Goal: Transaction & Acquisition: Purchase product/service

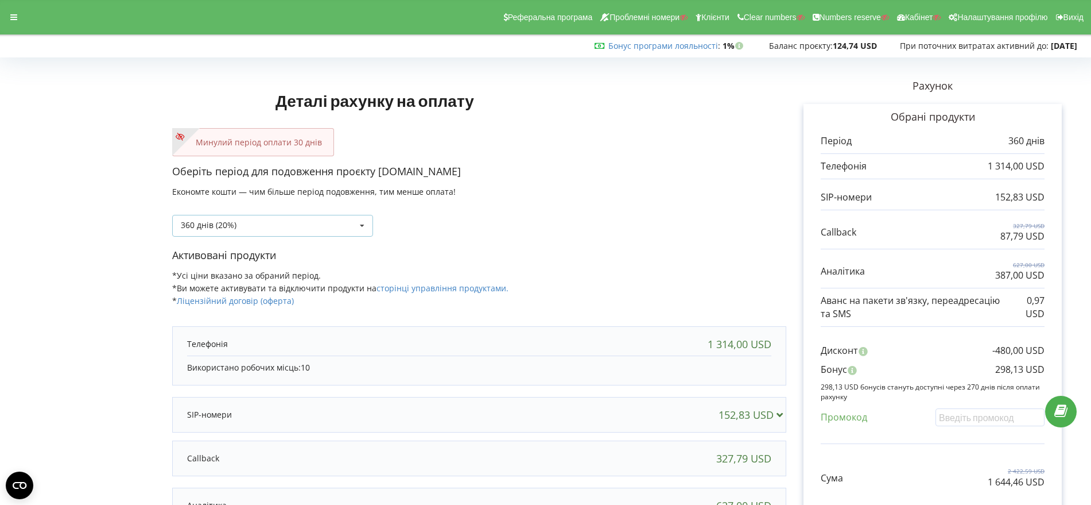
click at [363, 222] on icon at bounding box center [362, 225] width 17 height 21
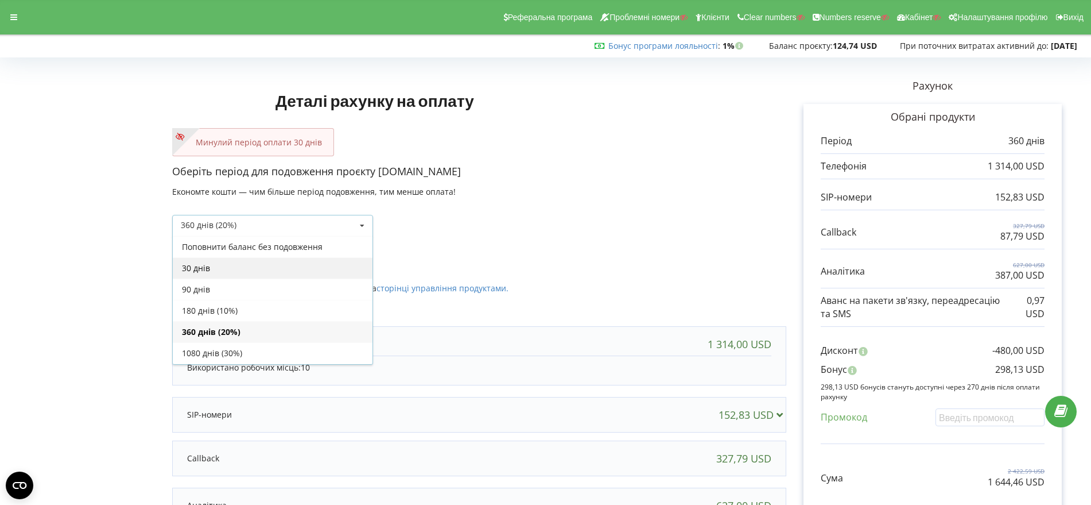
click at [319, 269] on div "30 днів" at bounding box center [273, 267] width 200 height 21
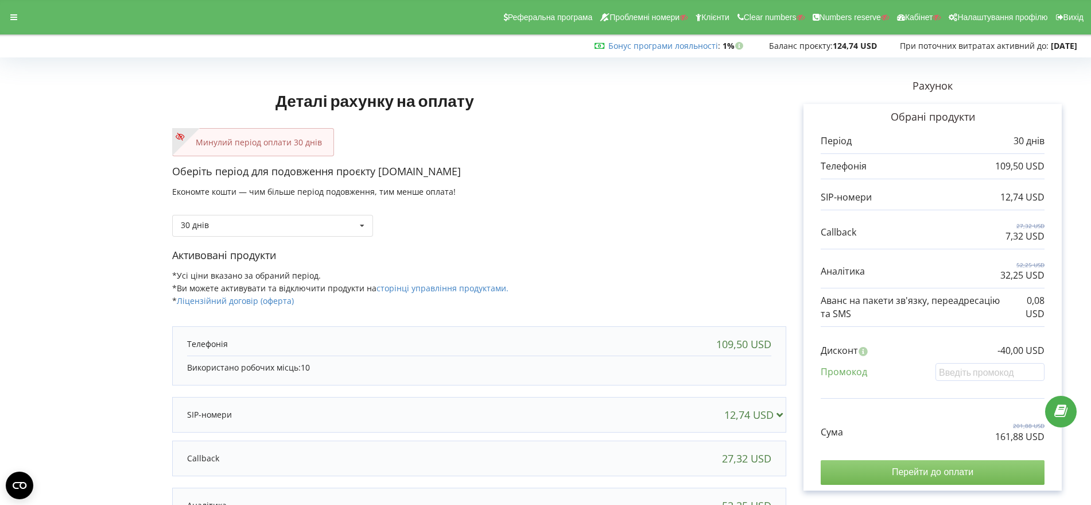
click at [945, 470] on input "Перейти до оплати" at bounding box center [933, 472] width 224 height 24
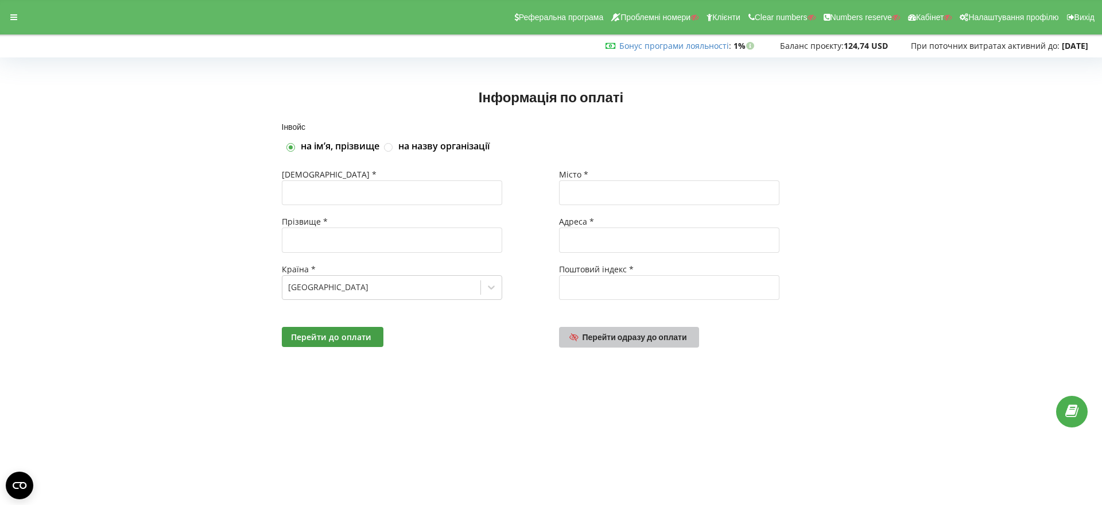
click at [653, 340] on link "Перейти одразу до оплати" at bounding box center [629, 337] width 140 height 21
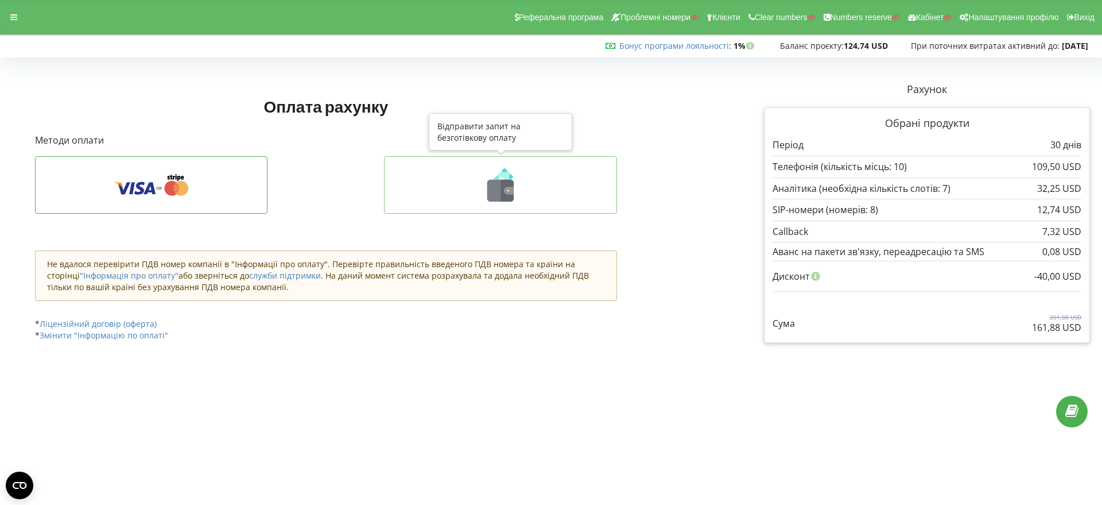
click at [511, 176] on icon at bounding box center [512, 176] width 4 height 6
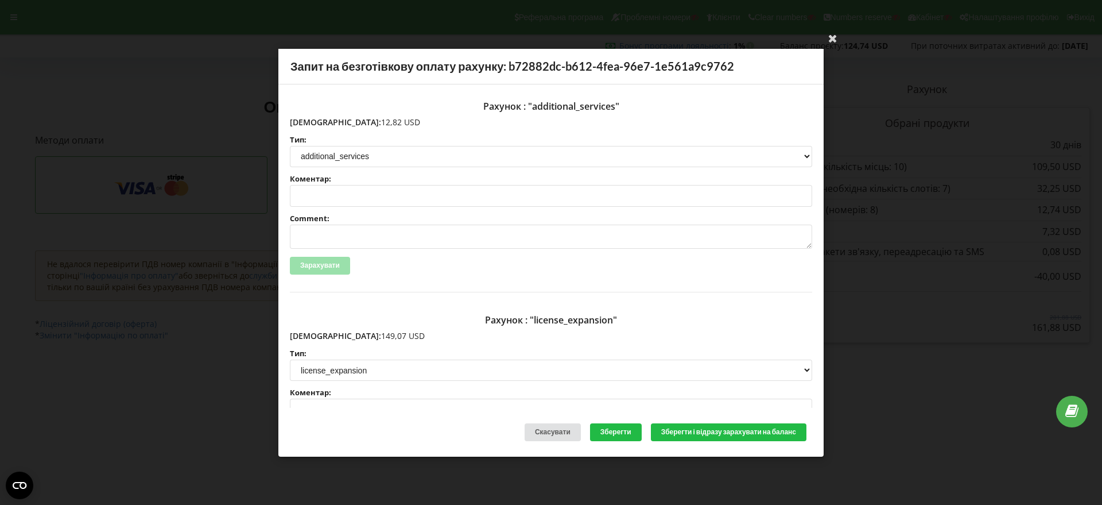
drag, startPoint x: 363, startPoint y: 119, endPoint x: 315, endPoint y: 120, distance: 47.7
click at [315, 120] on p "Сума: 12,82 USD" at bounding box center [551, 121] width 522 height 11
copy p "12,82 USD"
drag, startPoint x: 371, startPoint y: 334, endPoint x: 315, endPoint y: 335, distance: 56.8
click at [315, 335] on p "Сума: 149,07 USD" at bounding box center [551, 335] width 522 height 11
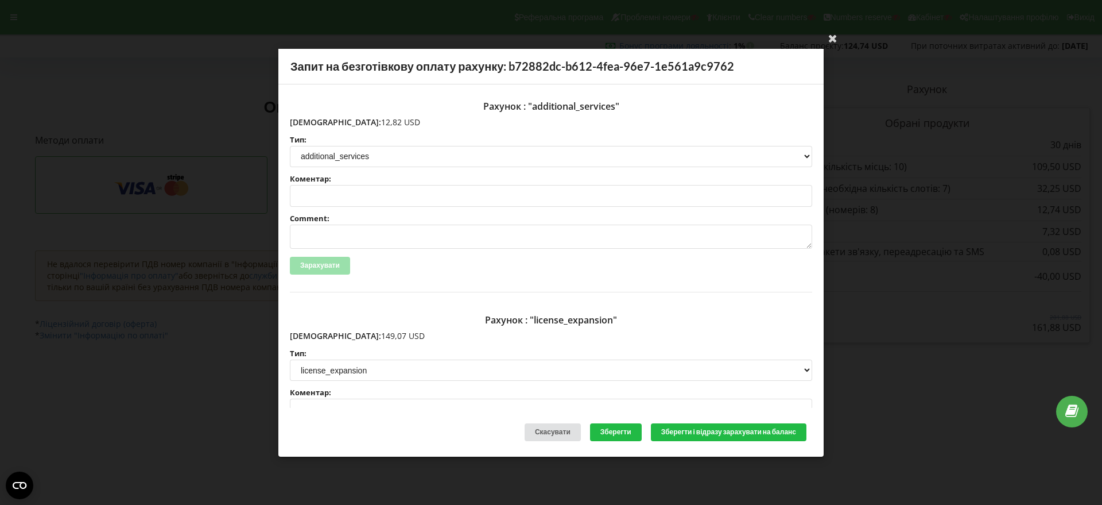
copy p "149,07 USD"
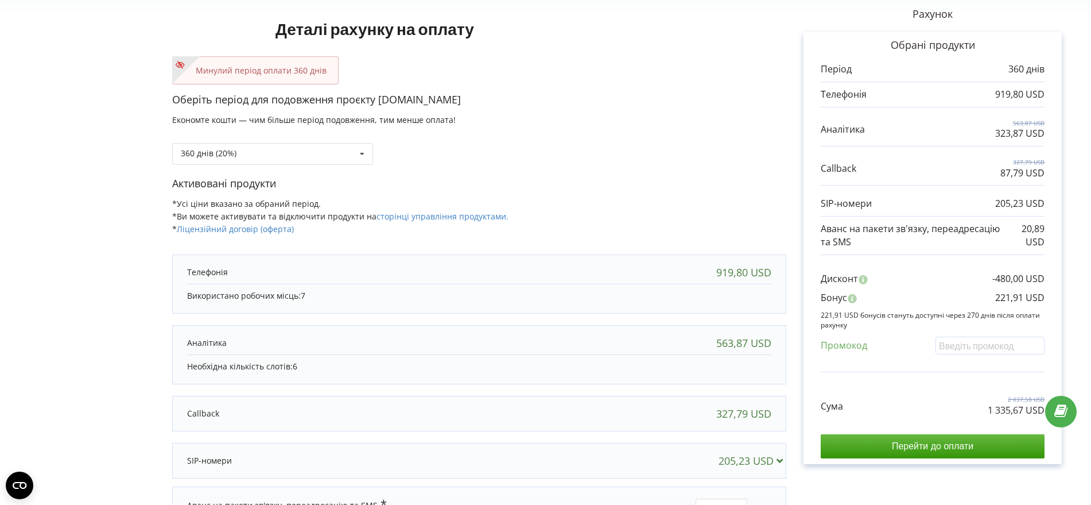
scroll to position [154, 0]
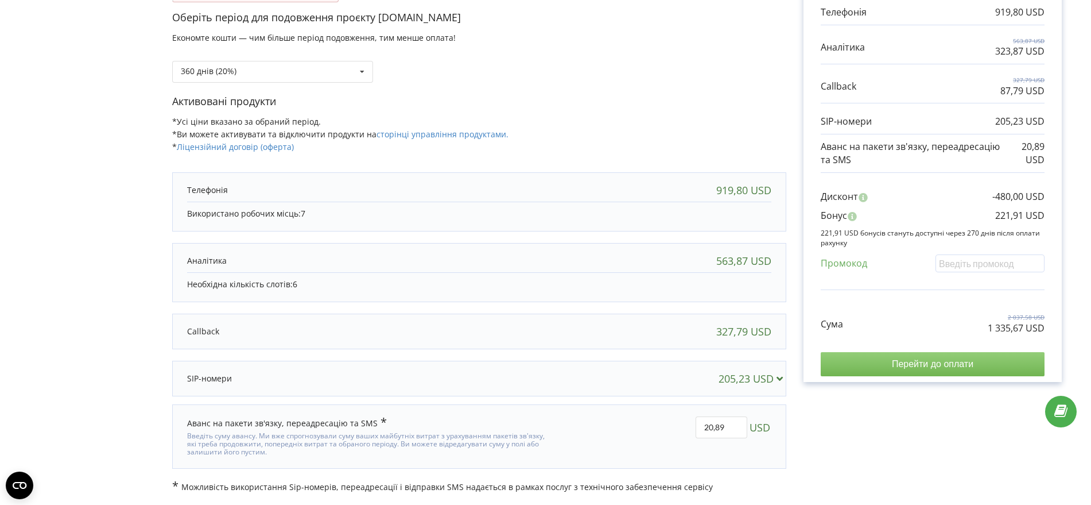
click at [932, 357] on input "Перейти до оплати" at bounding box center [933, 364] width 224 height 24
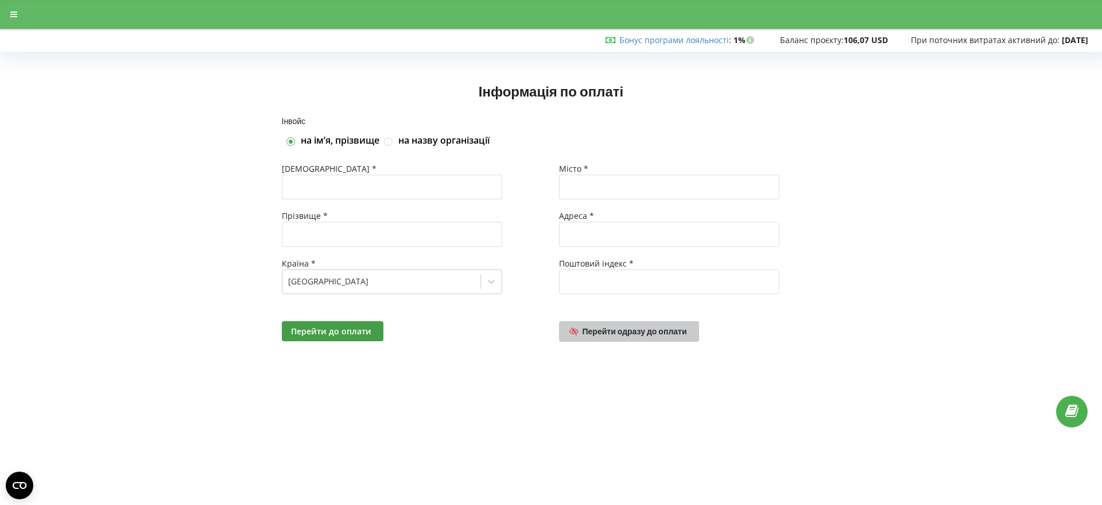
click at [649, 333] on span "Перейти одразу до оплати" at bounding box center [635, 331] width 104 height 10
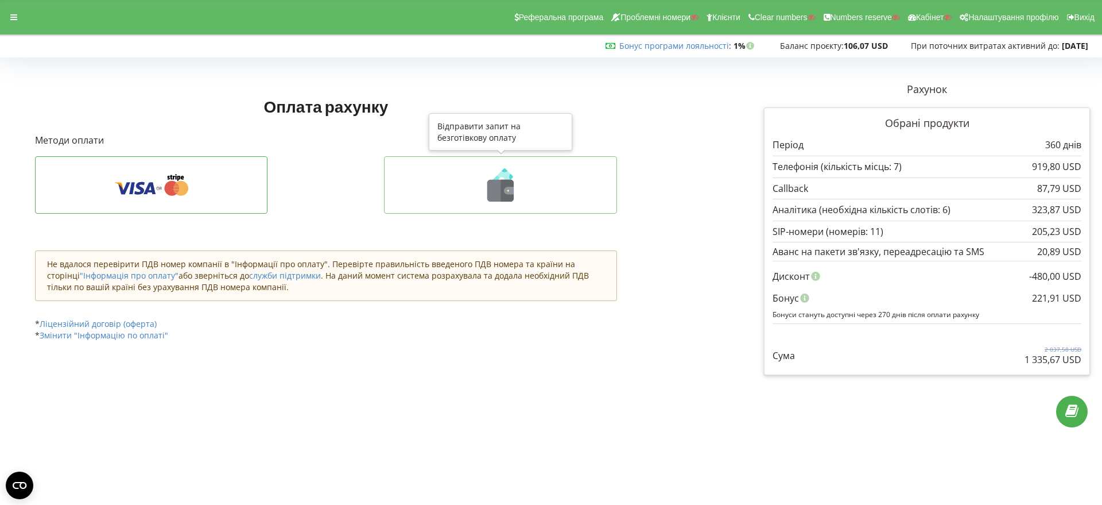
click at [457, 189] on icon at bounding box center [500, 184] width 209 height 33
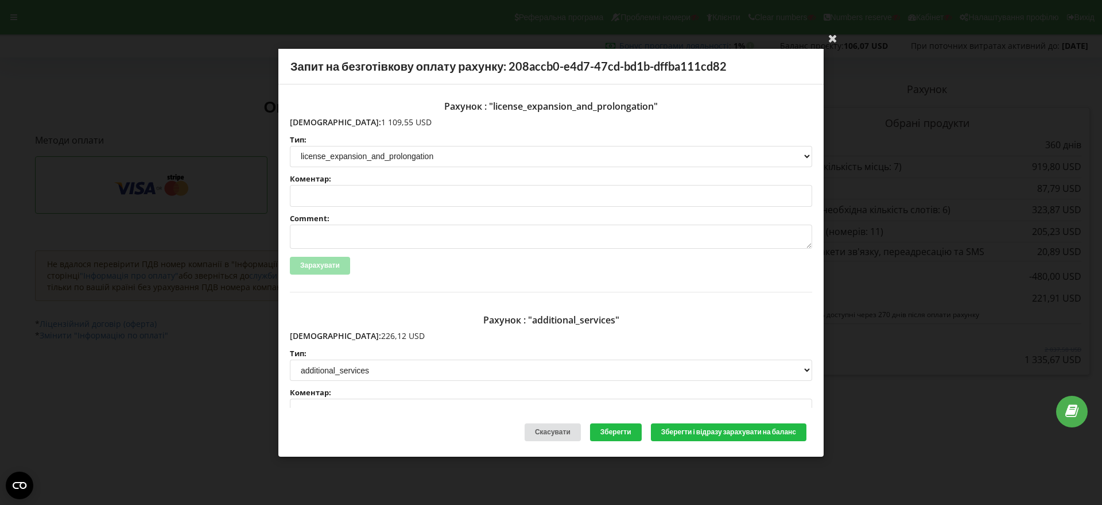
drag, startPoint x: 375, startPoint y: 123, endPoint x: 337, endPoint y: 124, distance: 37.3
click at [316, 122] on p "Сума: 1 109,55 USD" at bounding box center [551, 121] width 522 height 11
copy p "1 109,55 USD"
drag, startPoint x: 367, startPoint y: 336, endPoint x: 325, endPoint y: 336, distance: 41.9
click at [315, 334] on p "Сума: 226,12 USD" at bounding box center [551, 335] width 522 height 11
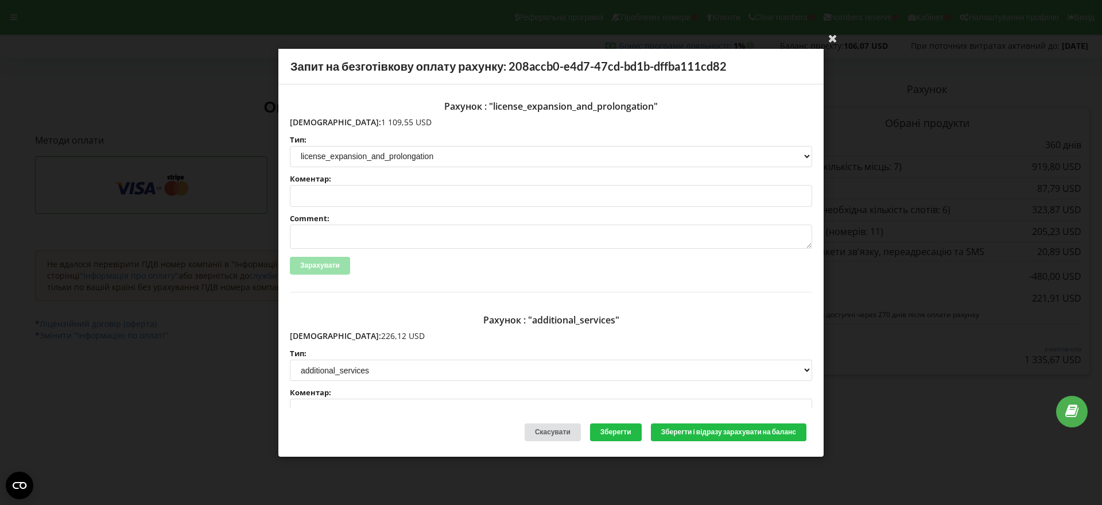
copy p "226,12 USD"
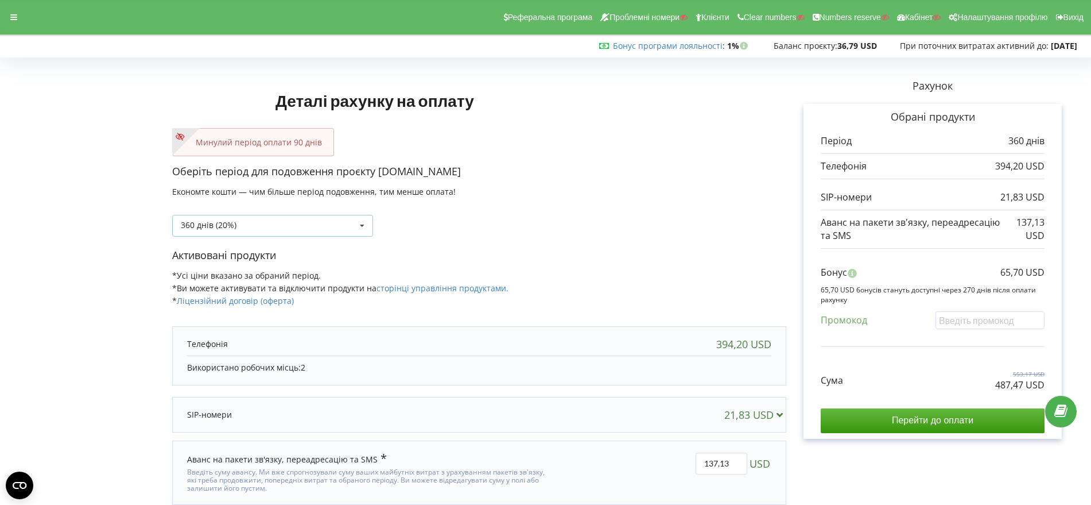
click at [362, 222] on icon at bounding box center [362, 225] width 17 height 21
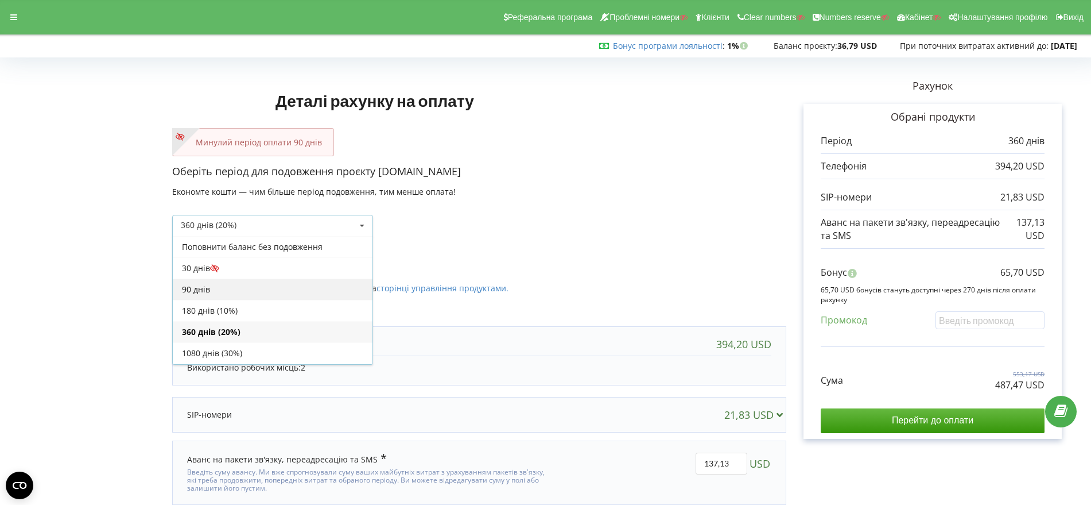
click at [302, 287] on div "90 днів" at bounding box center [273, 288] width 200 height 21
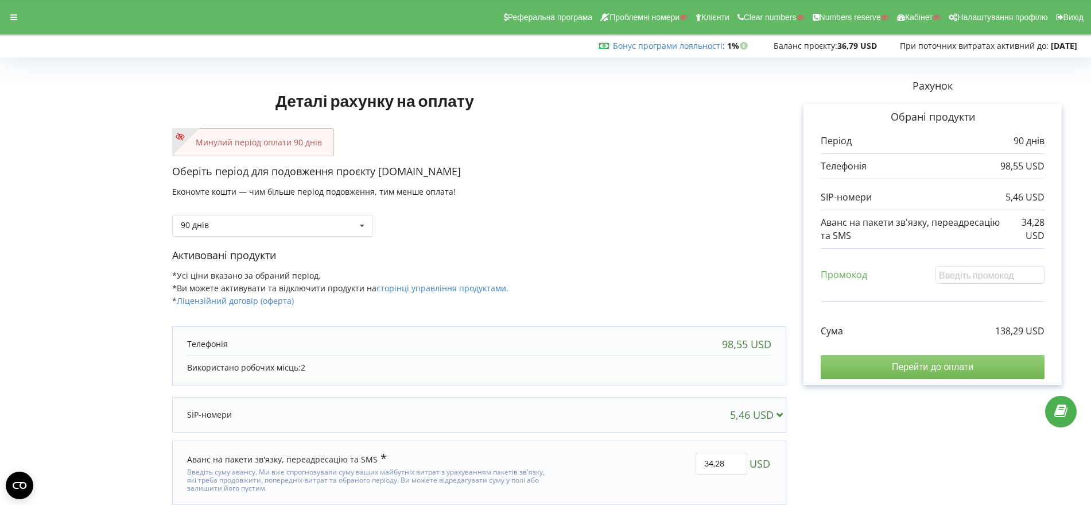
click at [938, 367] on input "Перейти до оплати" at bounding box center [933, 367] width 224 height 24
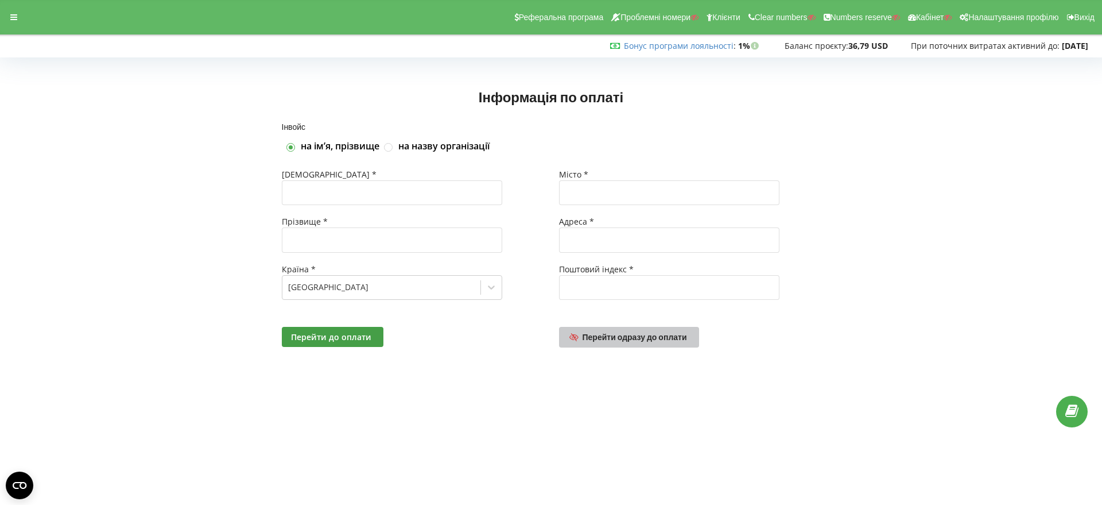
click at [633, 337] on span "Перейти одразу до оплати" at bounding box center [635, 337] width 104 height 10
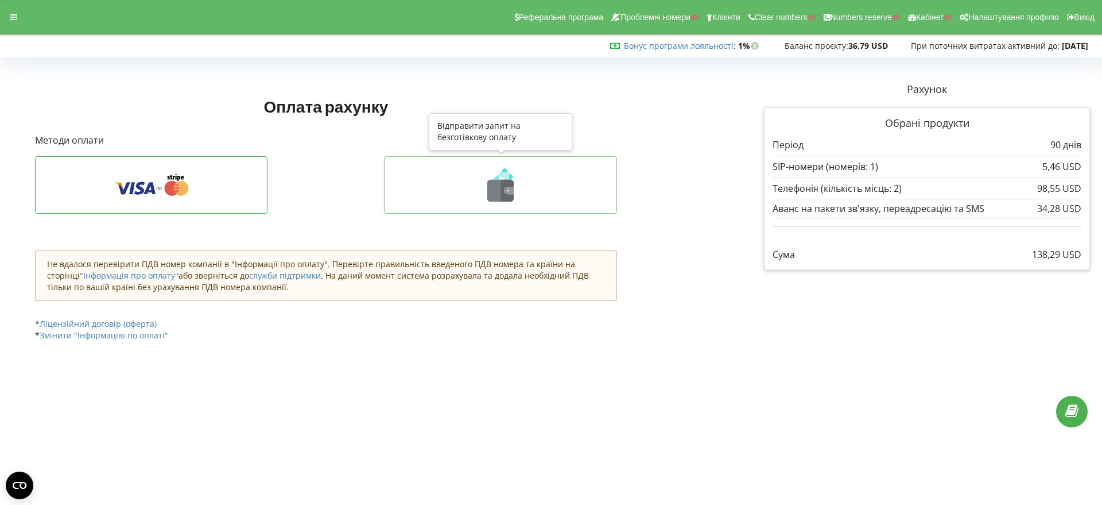
click at [515, 189] on icon at bounding box center [500, 184] width 209 height 33
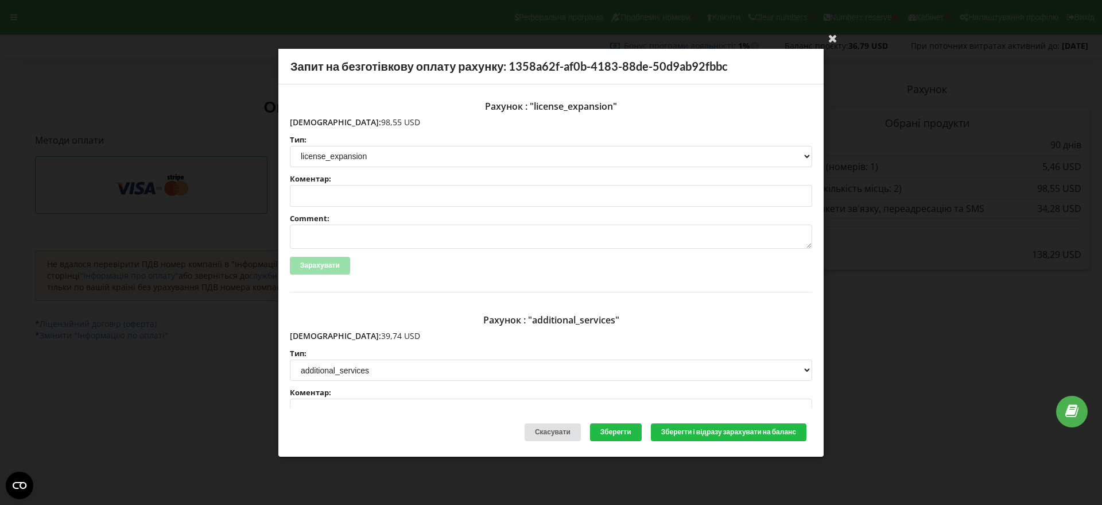
drag, startPoint x: 367, startPoint y: 122, endPoint x: 313, endPoint y: 119, distance: 54.0
click at [313, 119] on p "Сума: 98,55 USD" at bounding box center [551, 121] width 522 height 11
copy p "98,55 USD"
drag, startPoint x: 364, startPoint y: 335, endPoint x: 324, endPoint y: 332, distance: 39.8
click at [315, 332] on p "Сума: 39,74 USD" at bounding box center [551, 335] width 522 height 11
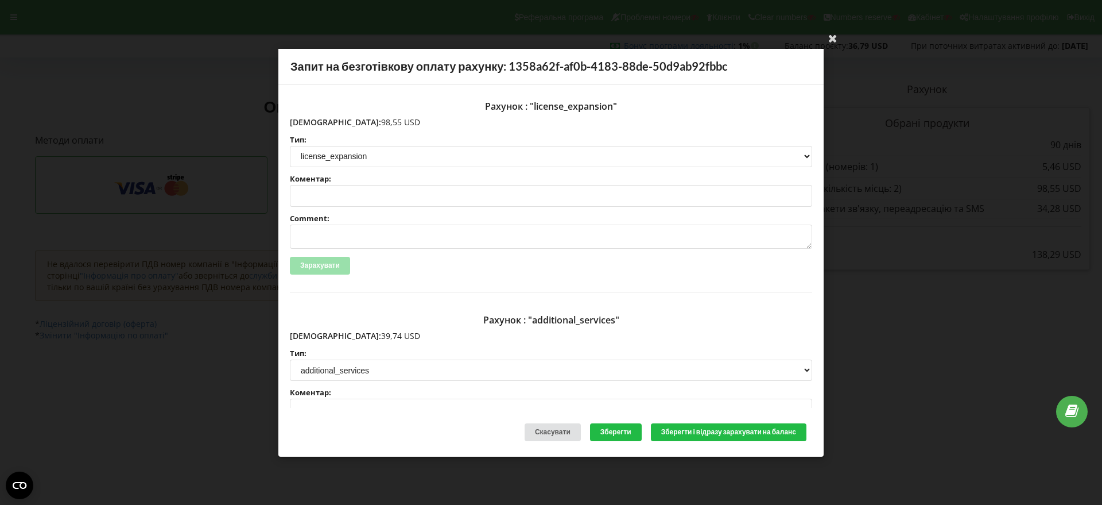
copy p "39,74 USD"
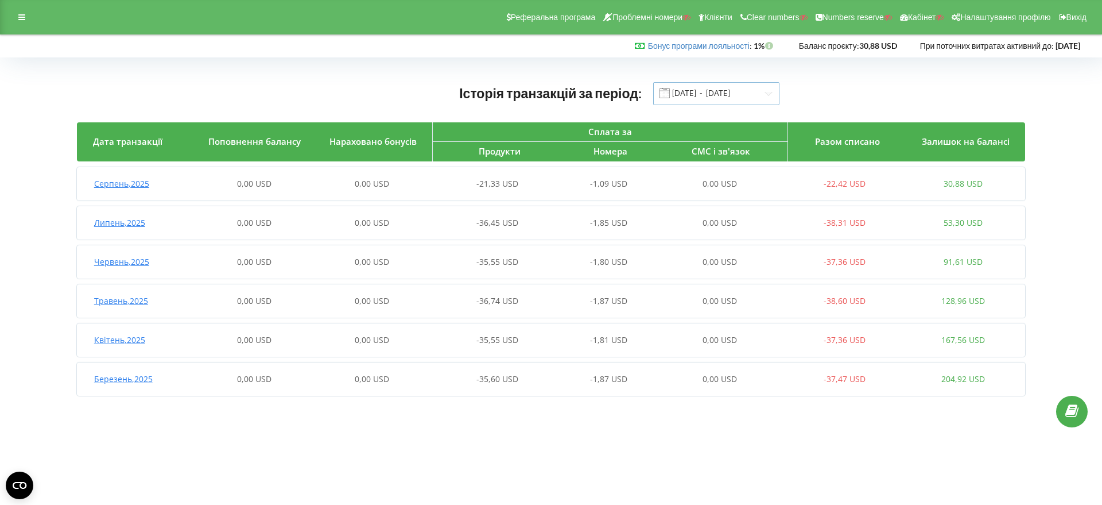
click at [689, 96] on input "[DATE] - [DATE]" at bounding box center [716, 93] width 126 height 23
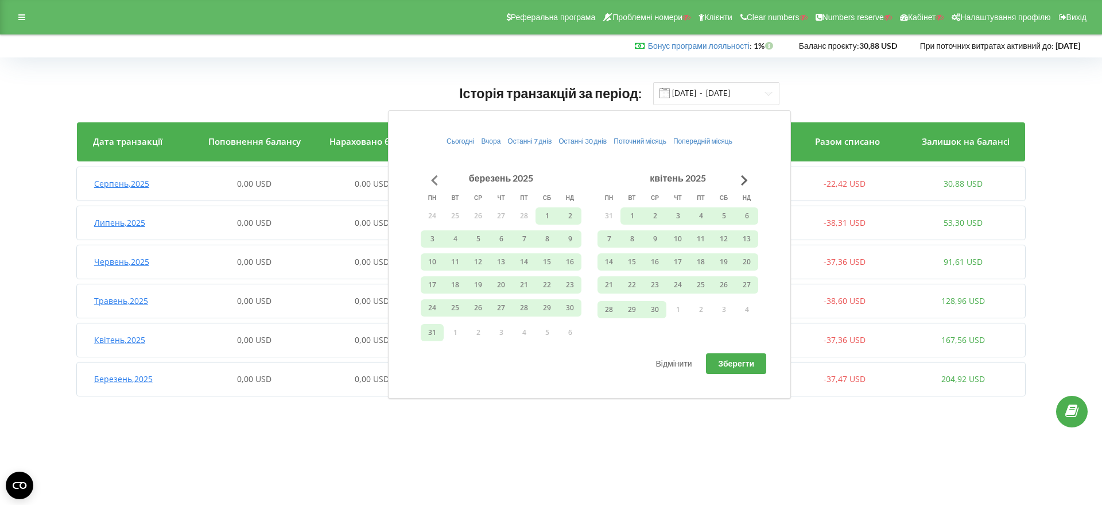
click at [436, 178] on button "Go to previous month" at bounding box center [434, 180] width 23 height 23
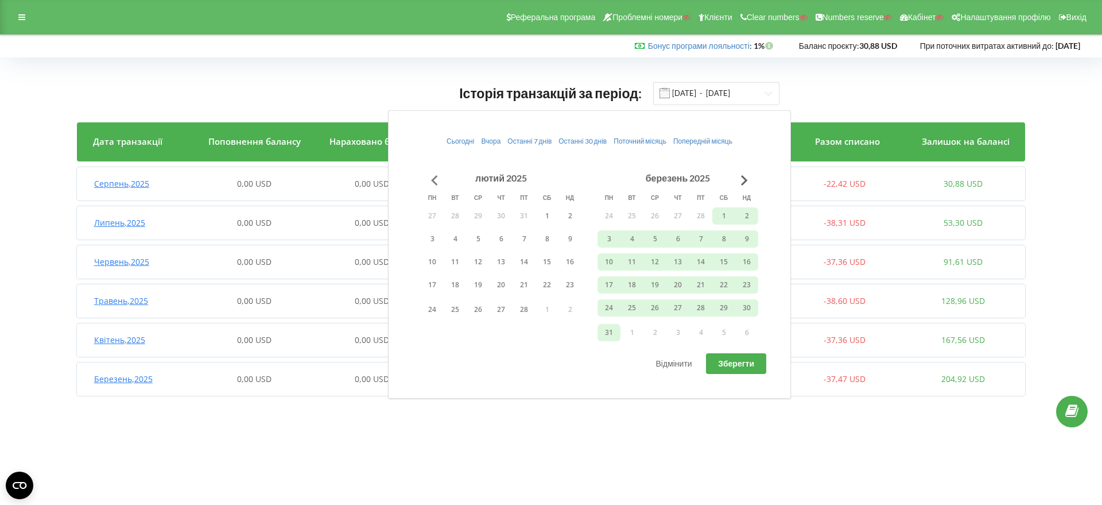
click at [436, 177] on button "Go to previous month" at bounding box center [434, 180] width 23 height 23
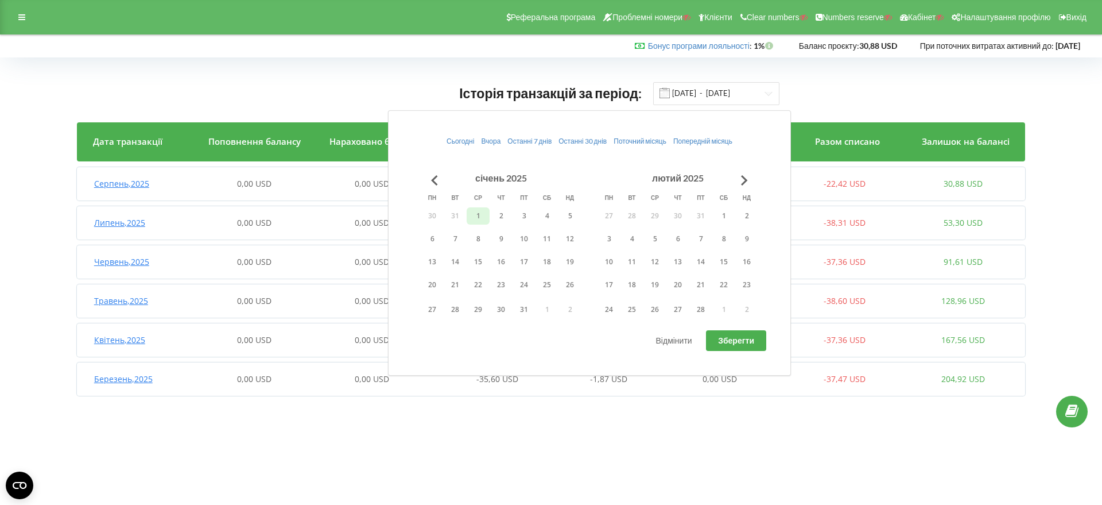
click at [475, 219] on button "1" at bounding box center [478, 215] width 23 height 17
click at [702, 309] on button "28" at bounding box center [700, 309] width 23 height 17
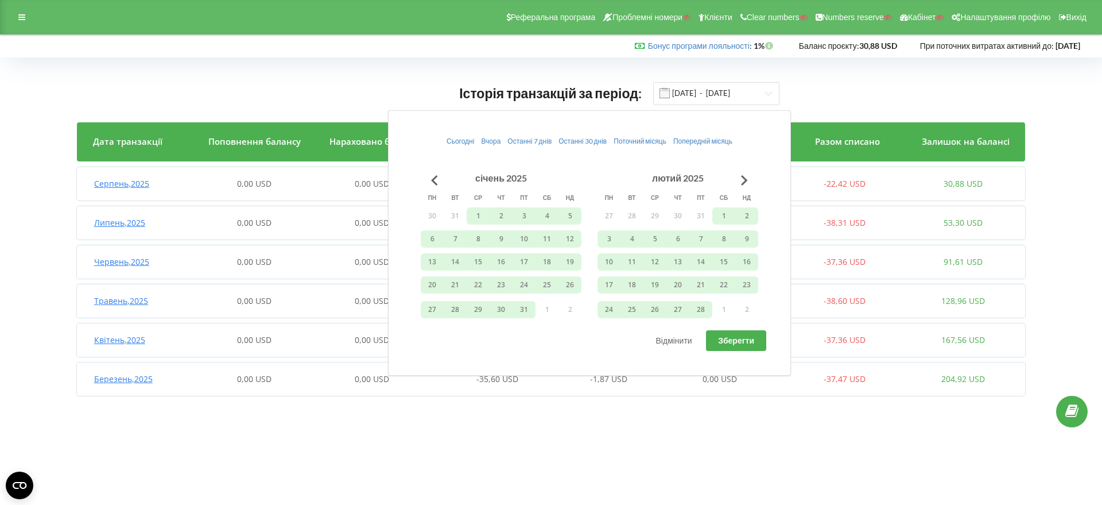
click at [731, 342] on span "Зберегти" at bounding box center [736, 340] width 36 height 10
type input "[DATE] - [DATE]"
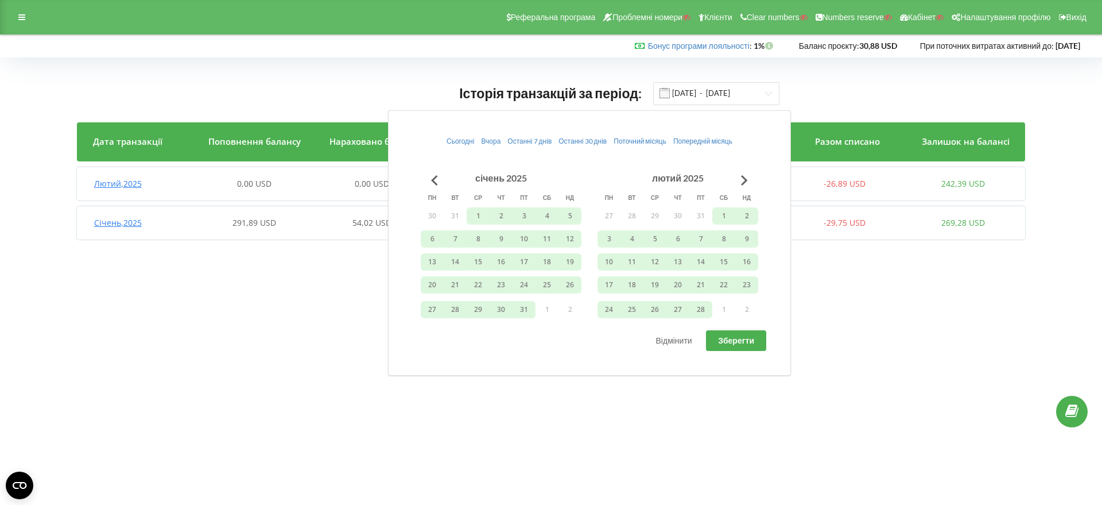
click at [134, 220] on span "Січень , 2025" at bounding box center [118, 222] width 48 height 11
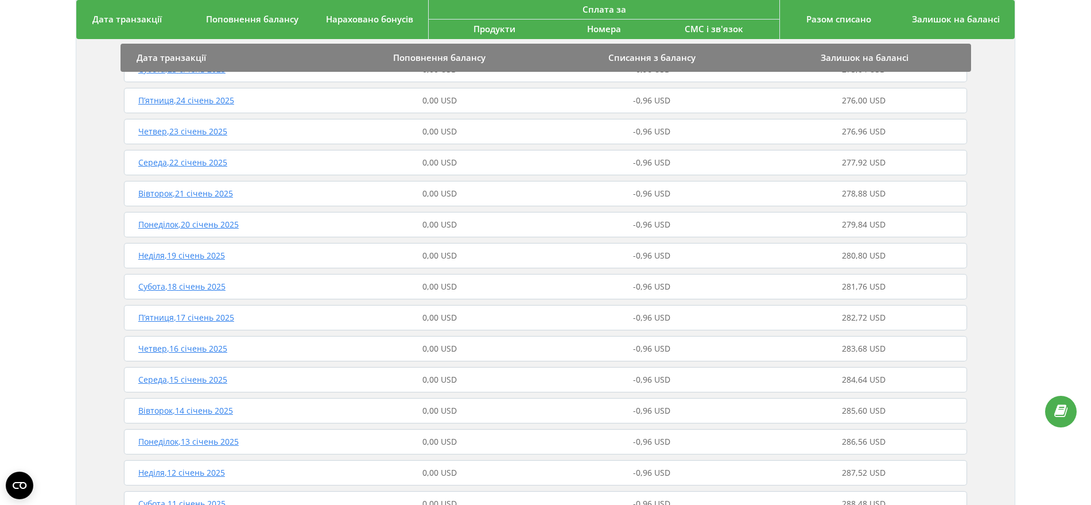
scroll to position [646, 0]
click at [218, 351] on span "Четвер , 09 січень 2025" at bounding box center [182, 349] width 89 height 11
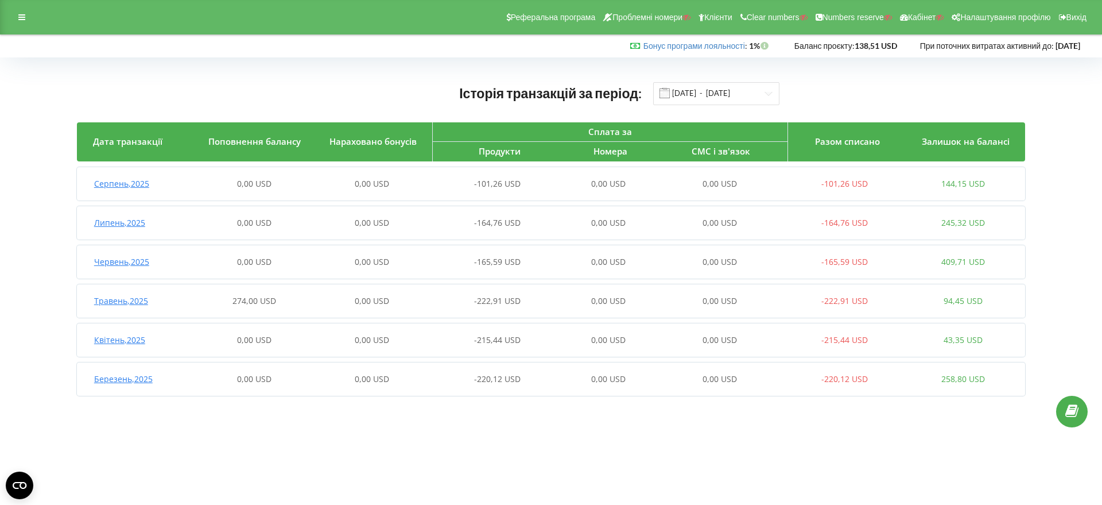
click at [140, 300] on span "Травень , 2025" at bounding box center [121, 300] width 54 height 11
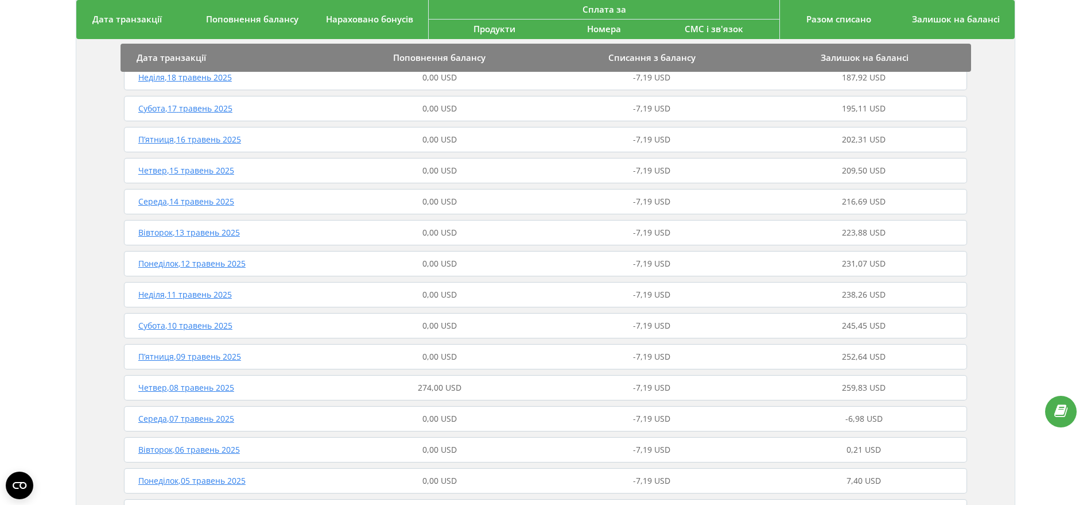
scroll to position [861, 0]
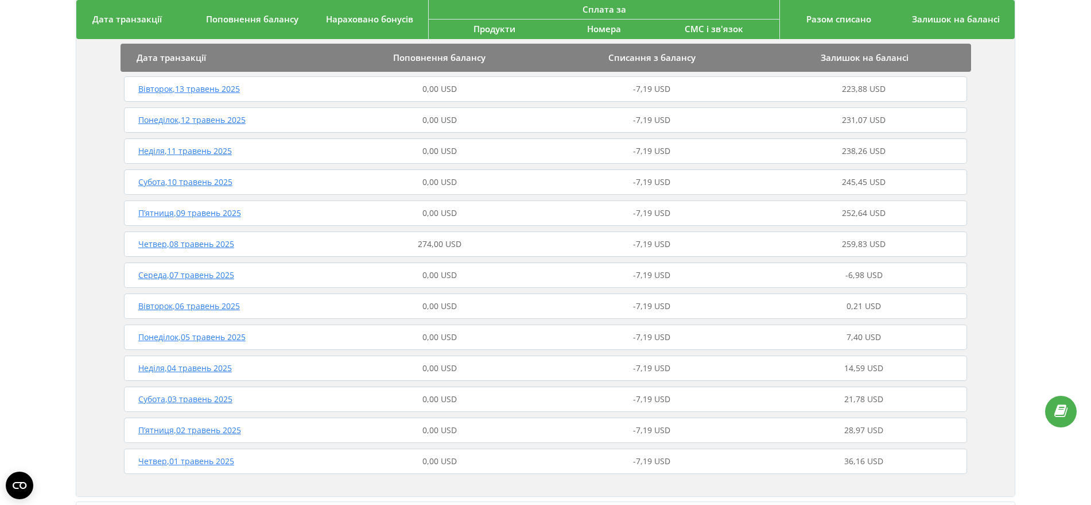
click at [219, 245] on span "Четвер , 08 травень 2025" at bounding box center [186, 243] width 96 height 11
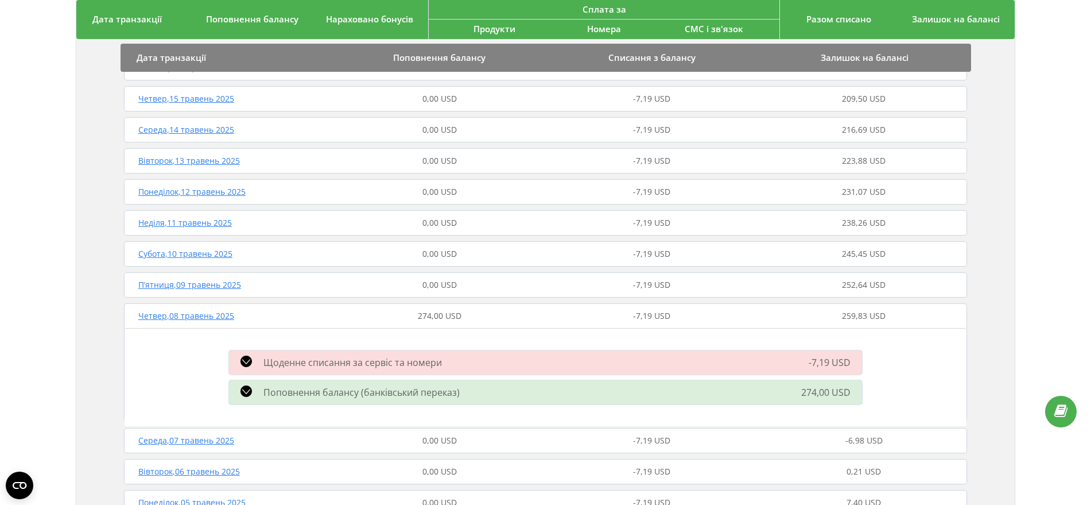
scroll to position [717, 0]
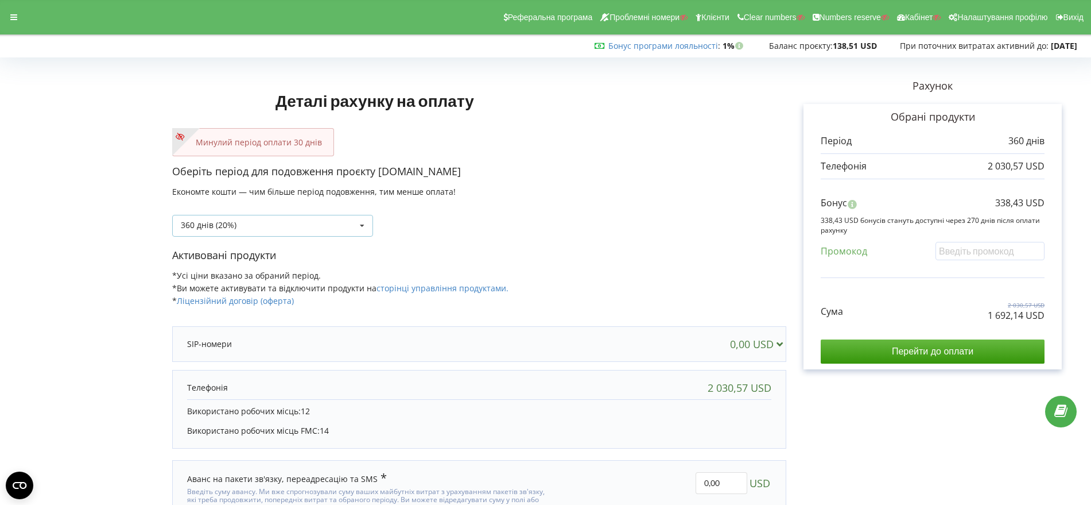
click at [364, 224] on icon at bounding box center [362, 225] width 17 height 21
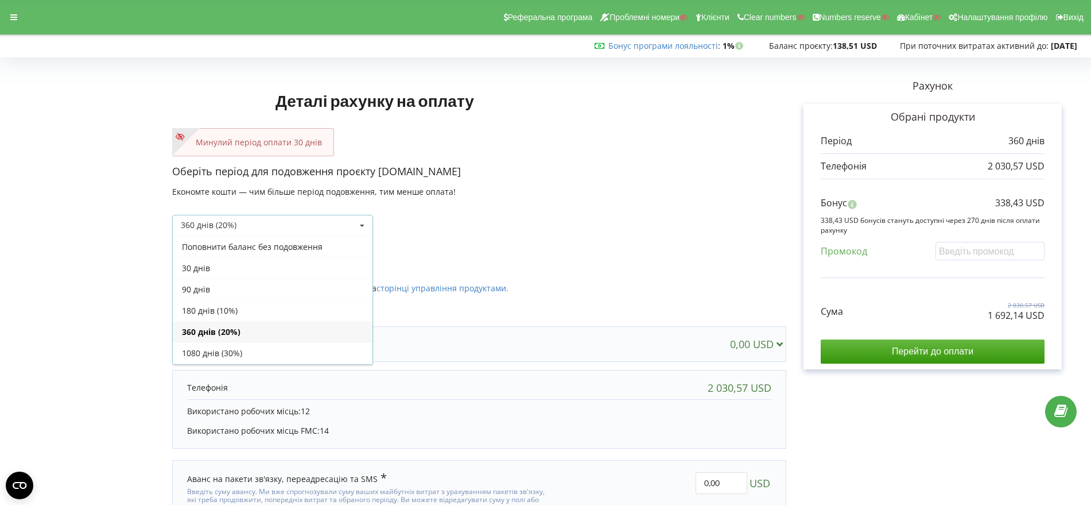
click at [505, 216] on div "360 днів (20%) Поповнити баланс без подовження" at bounding box center [479, 216] width 614 height 39
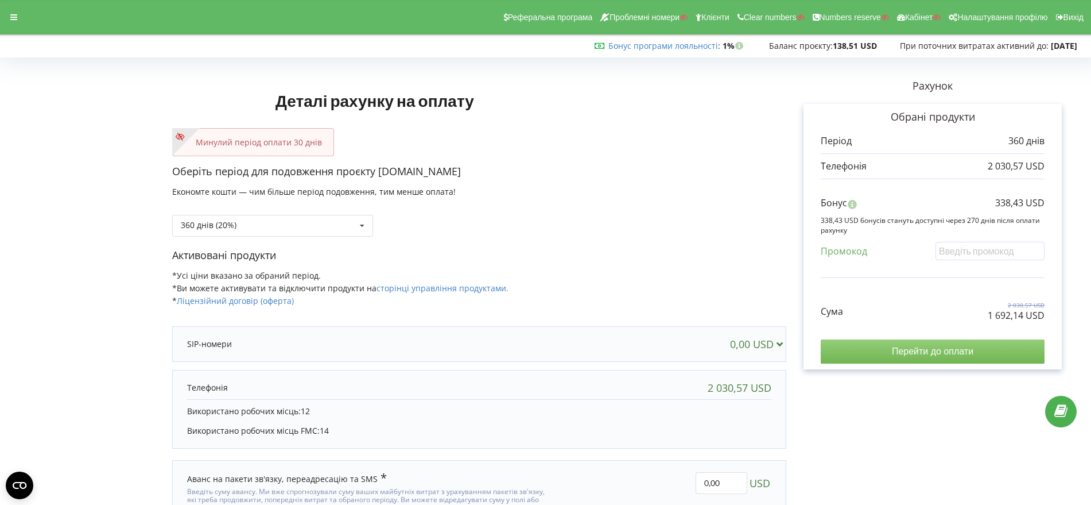
click at [947, 348] on input "Перейти до оплати" at bounding box center [933, 351] width 224 height 24
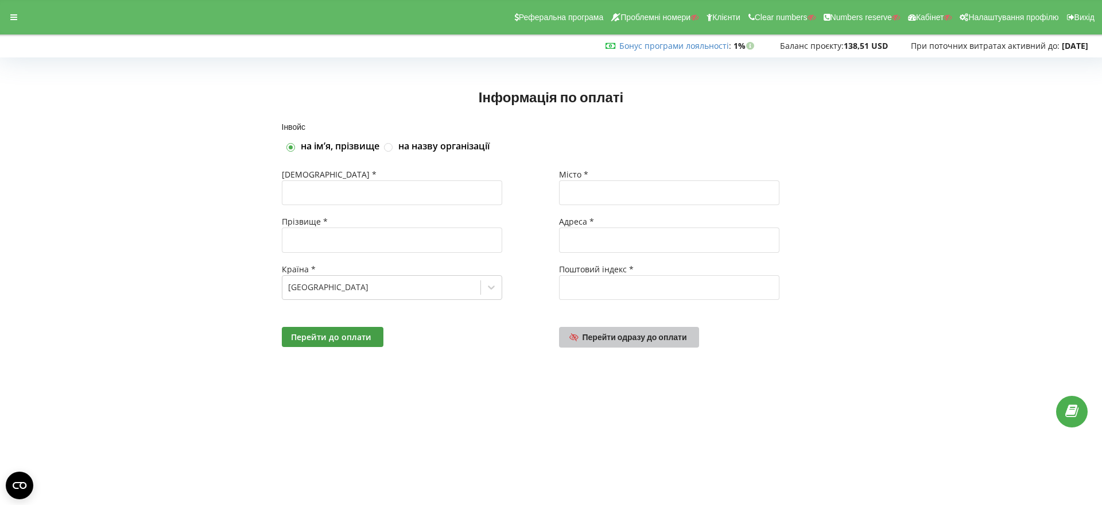
click at [643, 336] on span "Перейти одразу до оплати" at bounding box center [635, 337] width 104 height 10
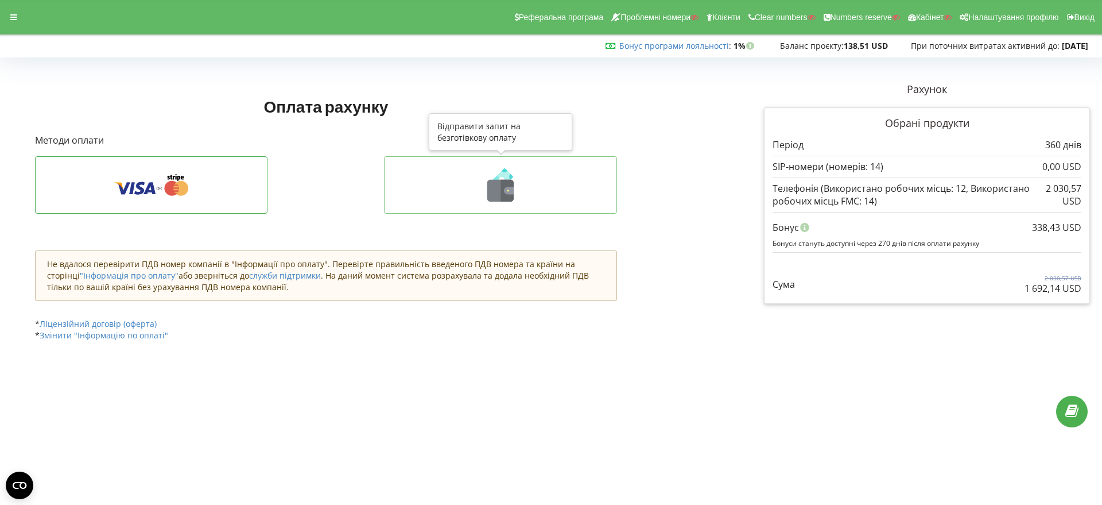
click at [508, 191] on icon at bounding box center [509, 190] width 10 height 7
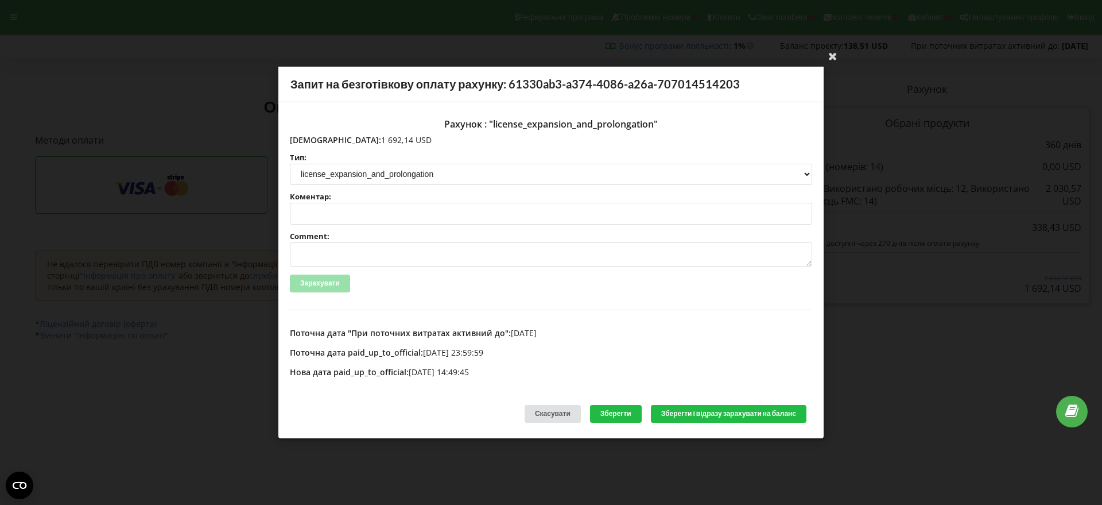
drag, startPoint x: 376, startPoint y: 139, endPoint x: 315, endPoint y: 137, distance: 60.9
click at [315, 137] on p "Сума: 1 692,14 USD" at bounding box center [551, 139] width 522 height 11
copy p "1 692,14 USD"
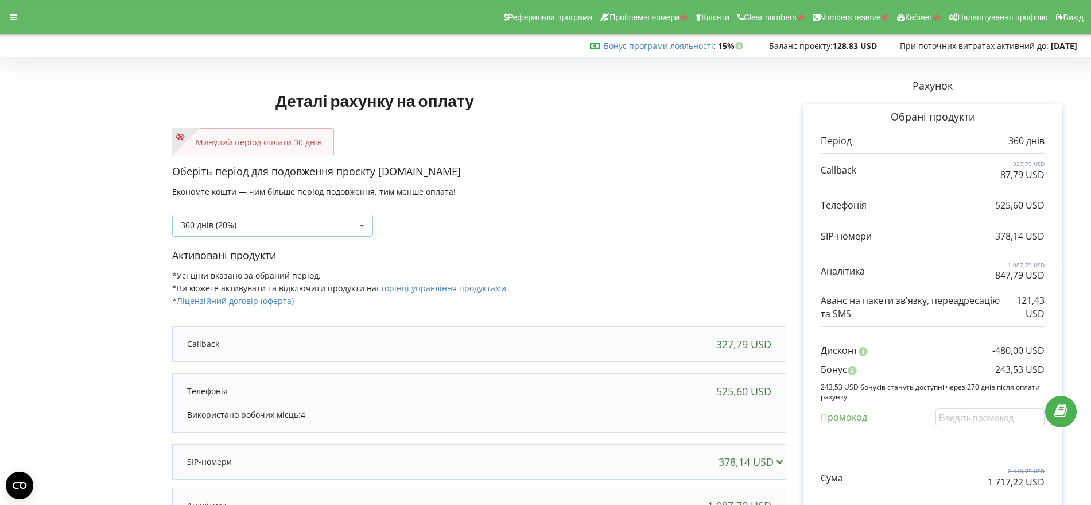
click at [362, 222] on icon at bounding box center [362, 225] width 17 height 21
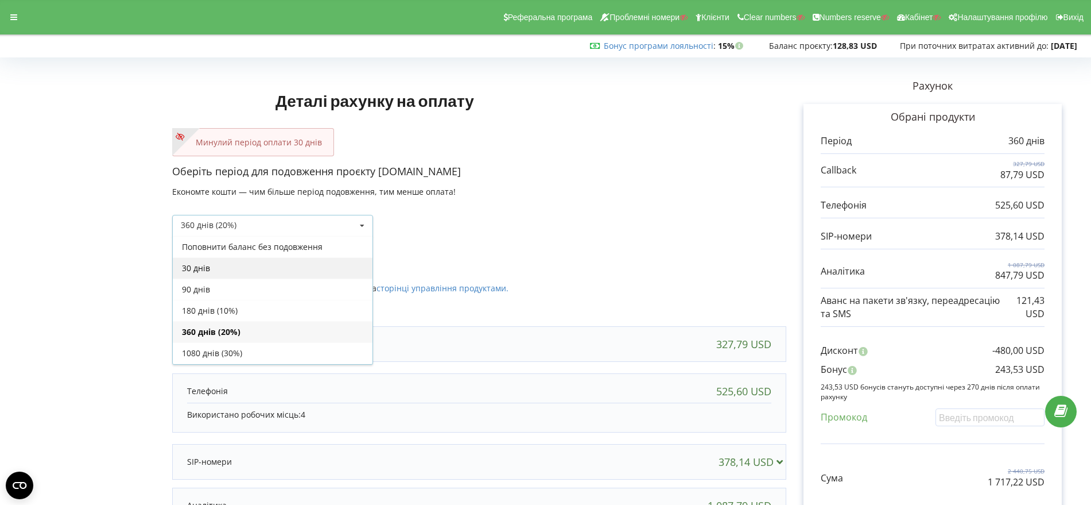
click at [316, 262] on div "30 днів" at bounding box center [273, 267] width 200 height 21
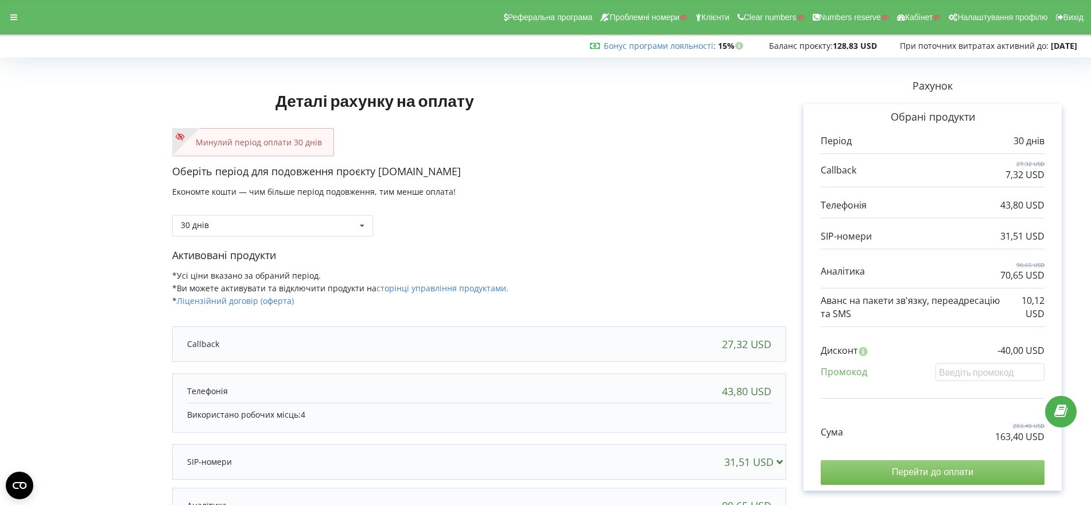
click at [926, 472] on input "Перейти до оплати" at bounding box center [933, 472] width 224 height 24
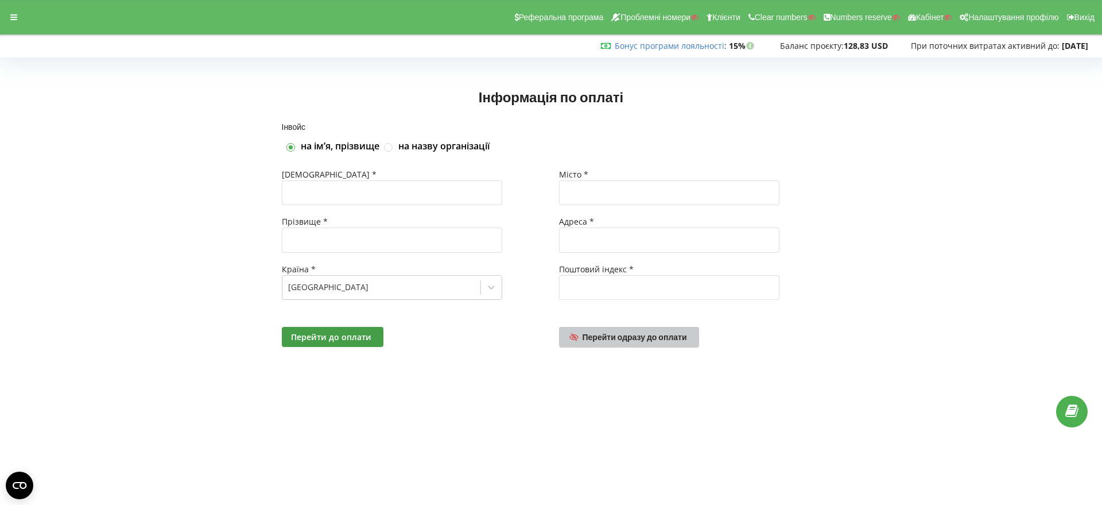
click at [643, 336] on span "Перейти одразу до оплати" at bounding box center [635, 337] width 104 height 10
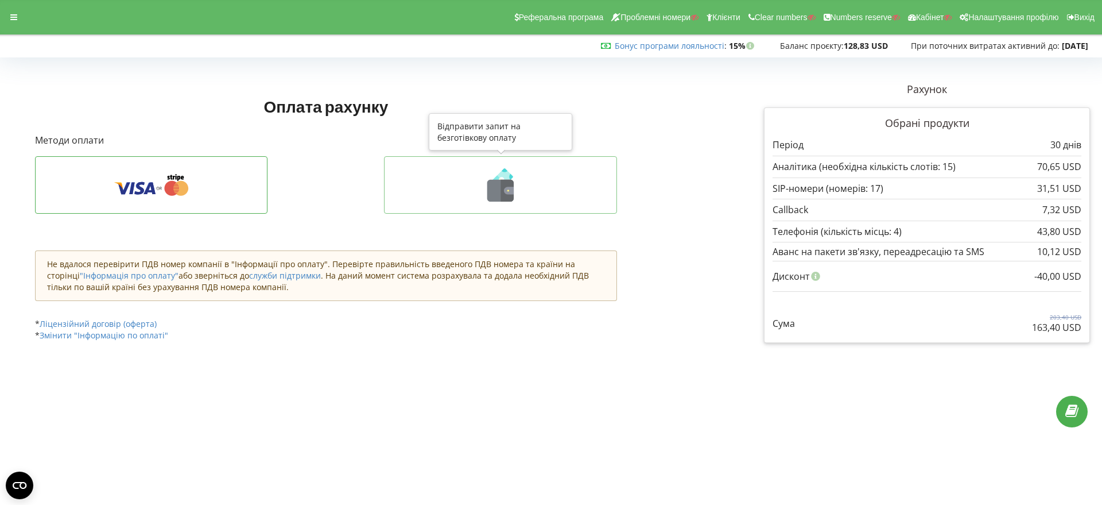
click at [519, 190] on icon at bounding box center [500, 184] width 209 height 33
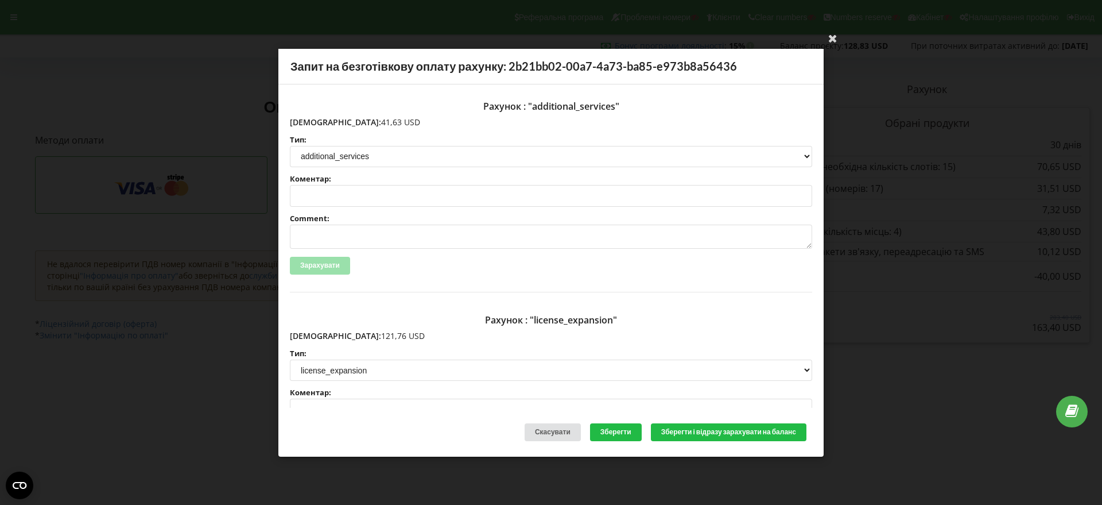
drag, startPoint x: 375, startPoint y: 125, endPoint x: 324, endPoint y: 121, distance: 51.2
click at [315, 121] on p "[DEMOGRAPHIC_DATA]: 41,63 USD" at bounding box center [551, 121] width 522 height 11
copy p "41,63 USD"
drag, startPoint x: 367, startPoint y: 335, endPoint x: 316, endPoint y: 333, distance: 51.7
click at [316, 333] on p "Сума: 121,76 USD" at bounding box center [551, 335] width 522 height 11
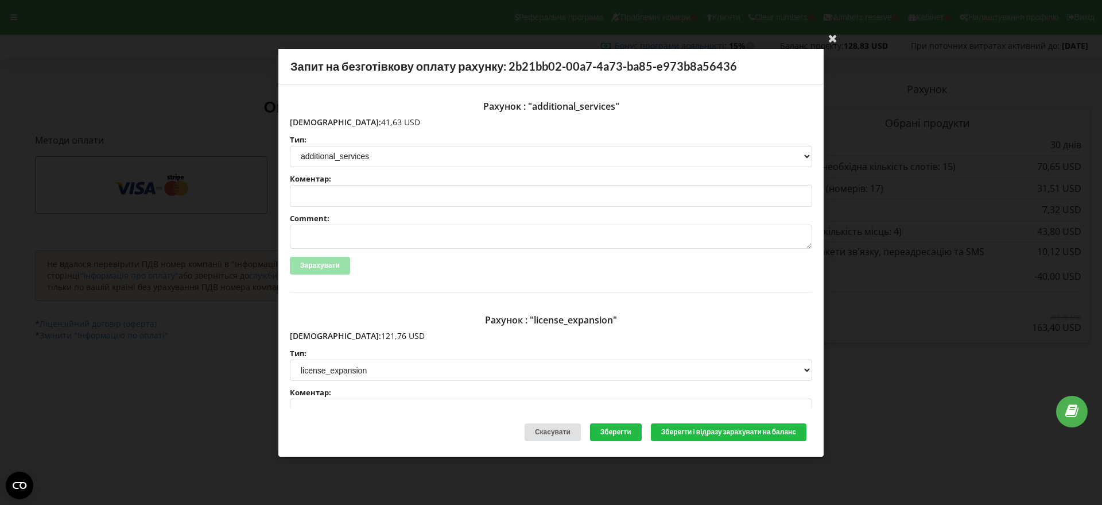
copy p "121,76 USD"
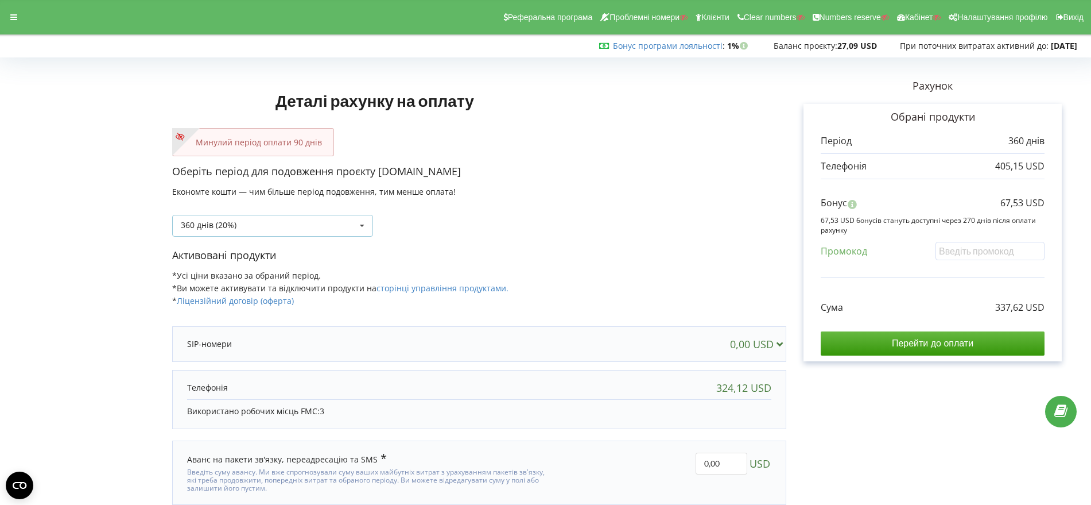
click at [364, 226] on icon at bounding box center [362, 225] width 17 height 21
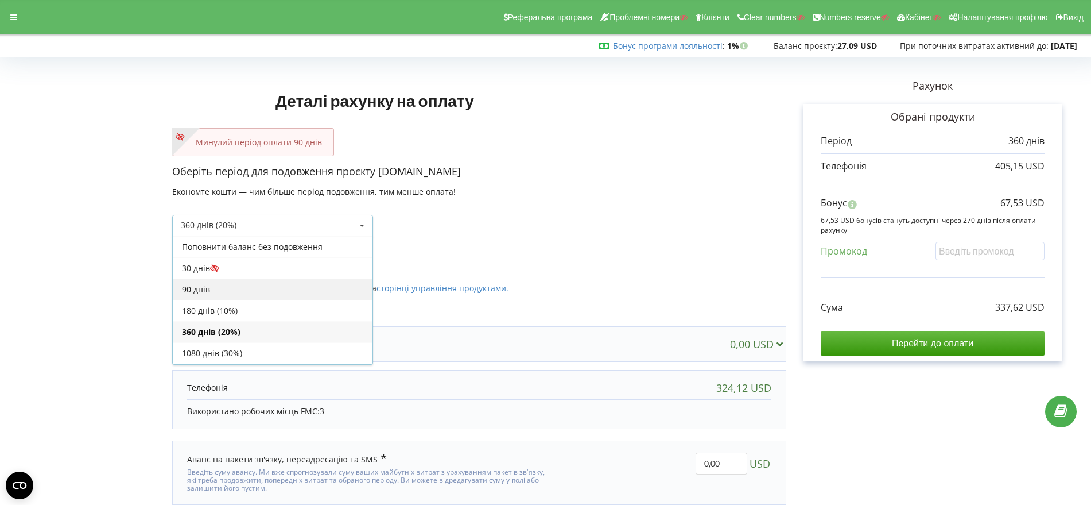
drag, startPoint x: 307, startPoint y: 290, endPoint x: 322, endPoint y: 282, distance: 16.9
click at [307, 289] on div "90 днів" at bounding box center [273, 288] width 200 height 21
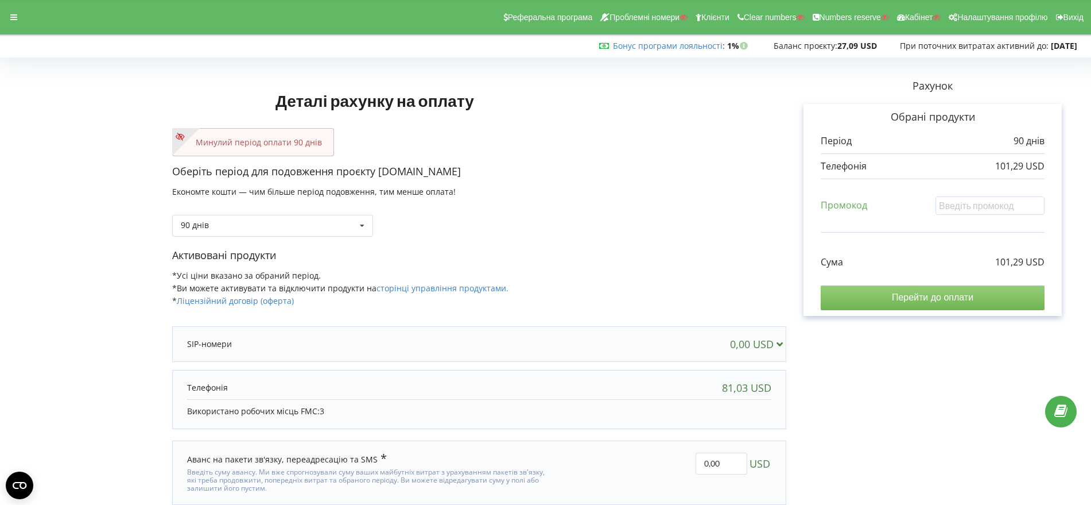
click at [949, 300] on input "Перейти до оплати" at bounding box center [933, 297] width 224 height 24
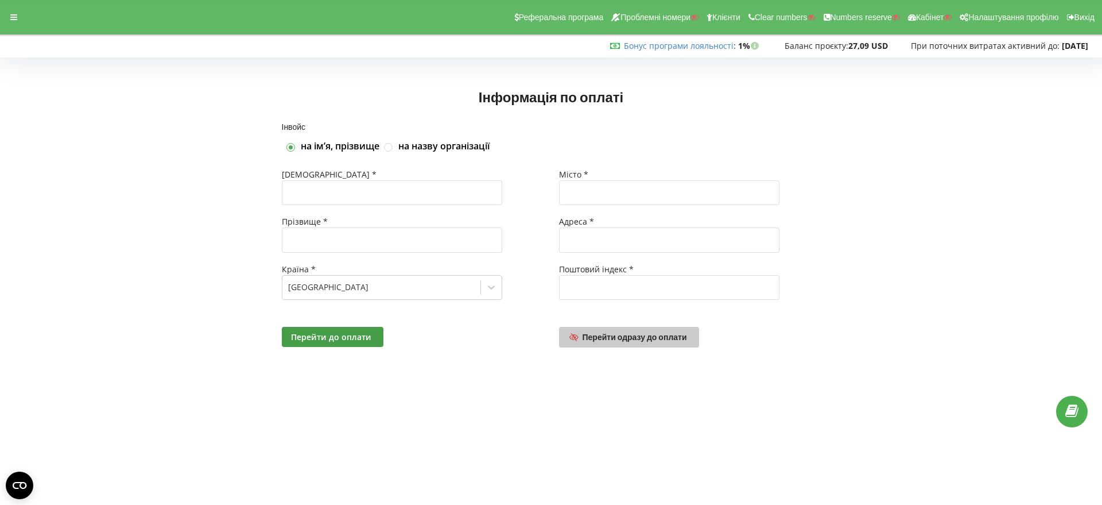
click at [659, 339] on span "Перейти одразу до оплати" at bounding box center [635, 337] width 104 height 10
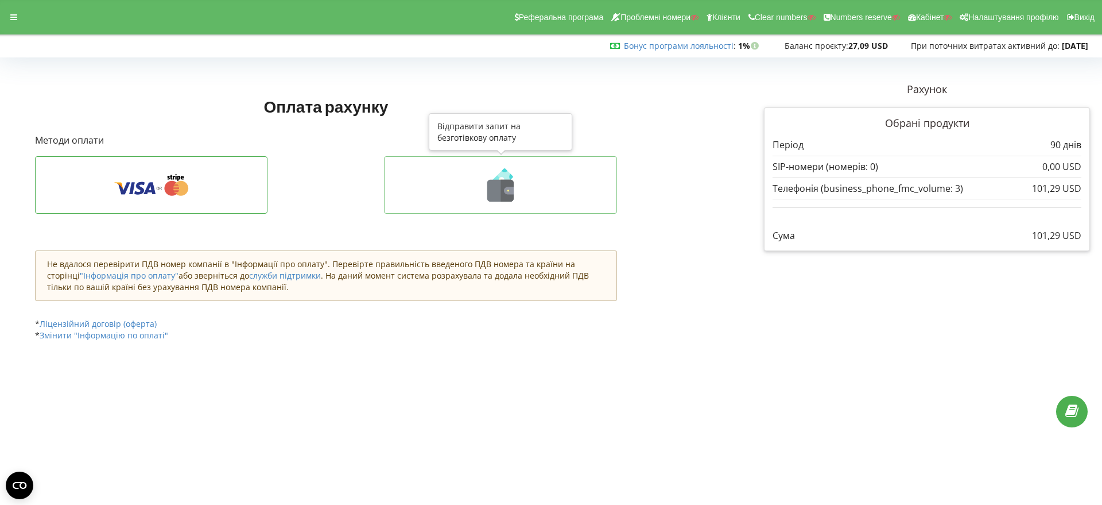
click at [515, 191] on icon at bounding box center [500, 184] width 209 height 33
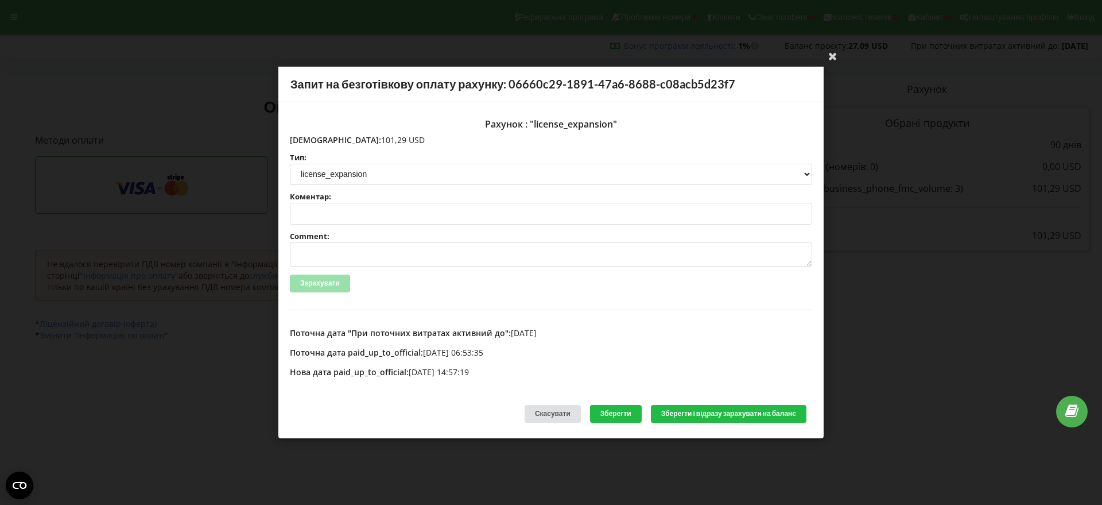
drag, startPoint x: 377, startPoint y: 138, endPoint x: 333, endPoint y: 138, distance: 43.6
click at [315, 138] on p "[DEMOGRAPHIC_DATA]: 101,29 USD" at bounding box center [551, 139] width 522 height 11
copy p "101,29 USD"
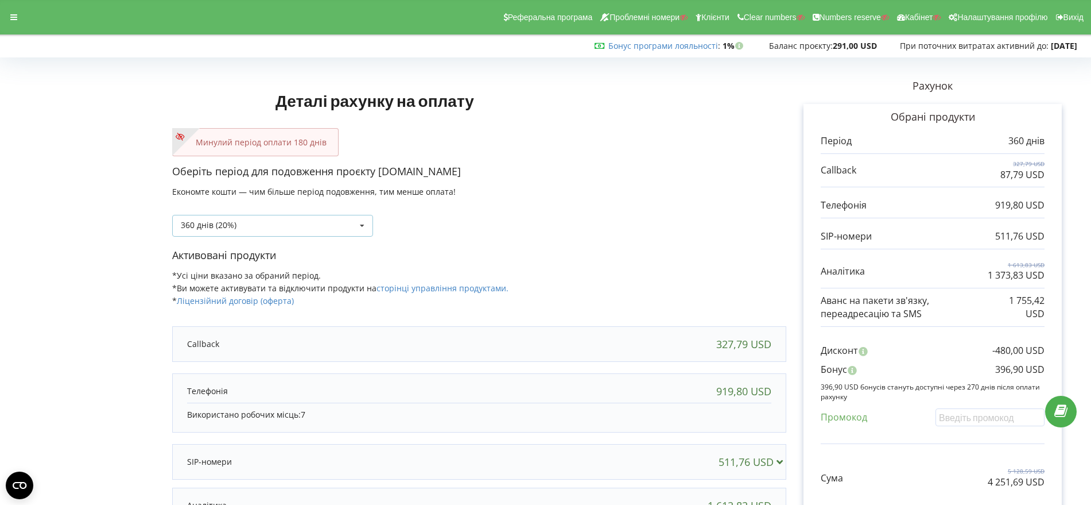
click at [361, 221] on icon at bounding box center [362, 225] width 17 height 21
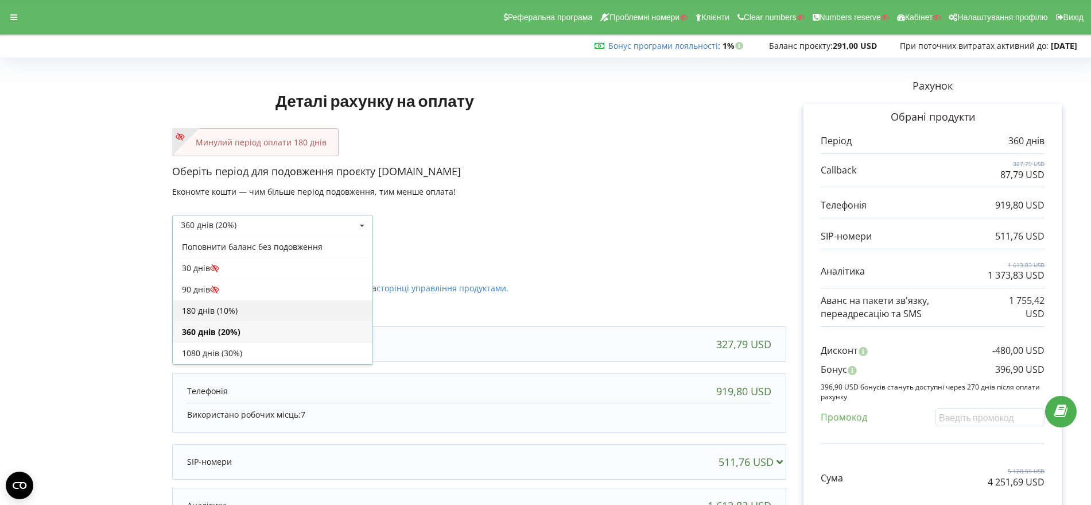
click at [289, 309] on div "180 днів (10%)" at bounding box center [273, 310] width 200 height 21
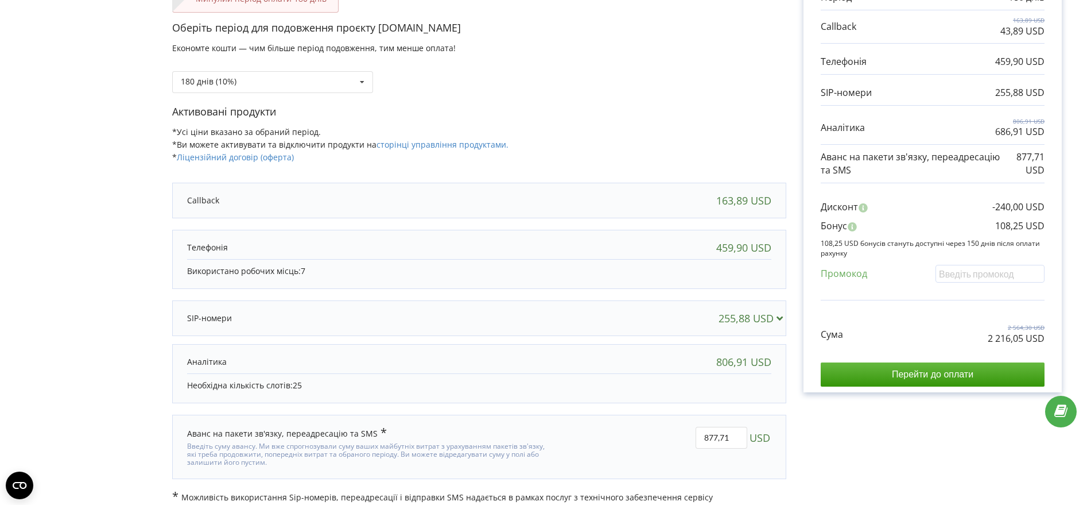
scroll to position [154, 0]
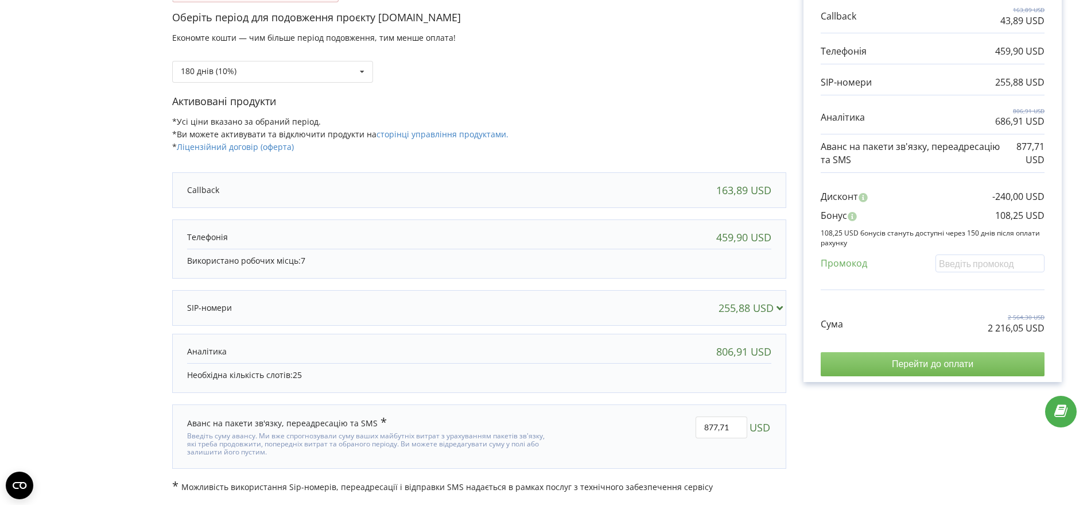
click at [926, 363] on input "Перейти до оплати" at bounding box center [933, 364] width 224 height 24
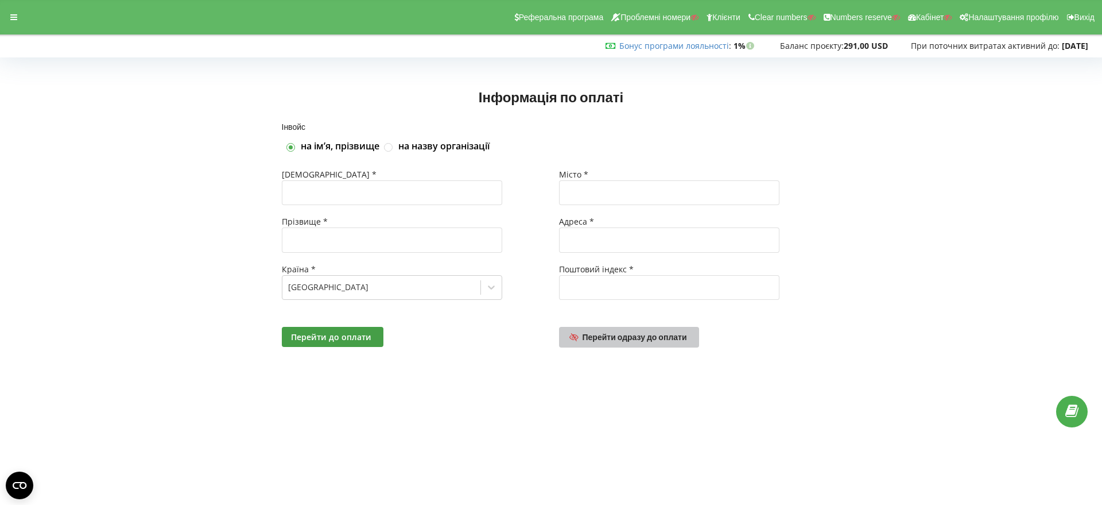
click at [645, 334] on span "Перейти одразу до оплати" at bounding box center [635, 337] width 104 height 10
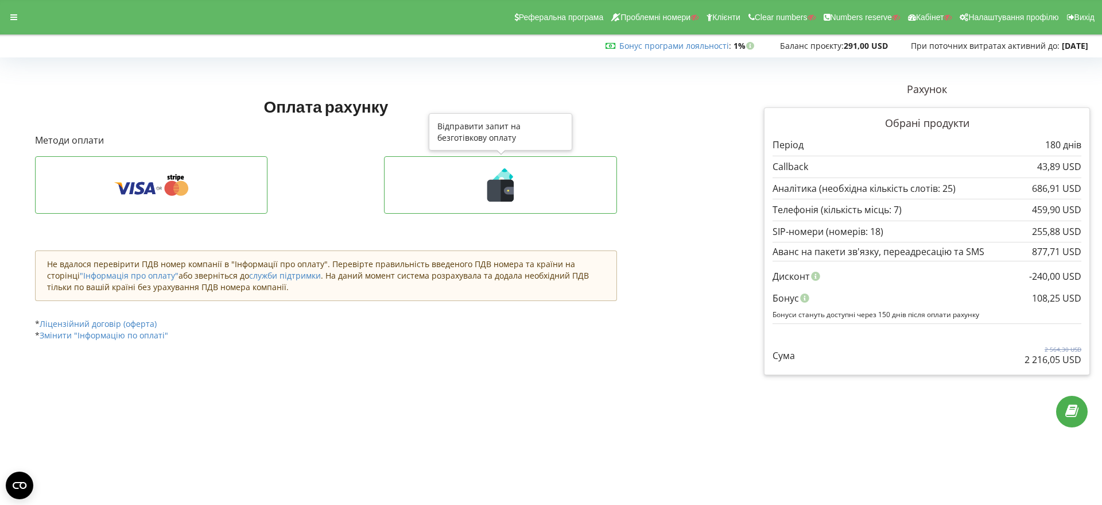
click at [500, 193] on icon at bounding box center [500, 191] width 26 height 22
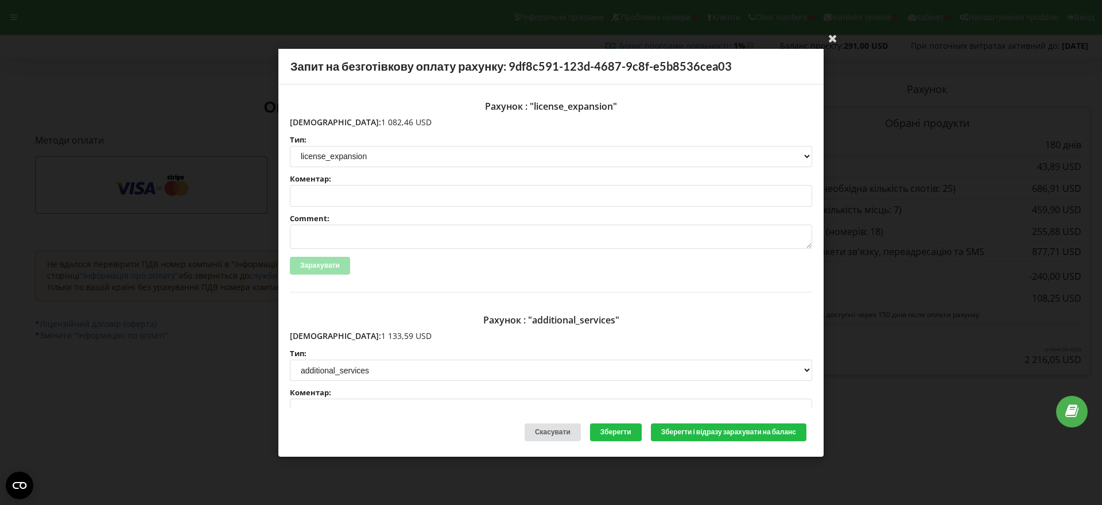
drag, startPoint x: 379, startPoint y: 124, endPoint x: 315, endPoint y: 121, distance: 64.3
click at [315, 121] on p "[DEMOGRAPHIC_DATA]: 1 082,46 USD" at bounding box center [551, 121] width 522 height 11
copy p "1 082,46 USD"
drag, startPoint x: 373, startPoint y: 336, endPoint x: 315, endPoint y: 333, distance: 58.6
click at [315, 333] on p "[DEMOGRAPHIC_DATA]: 1 133,59 USD" at bounding box center [551, 335] width 522 height 11
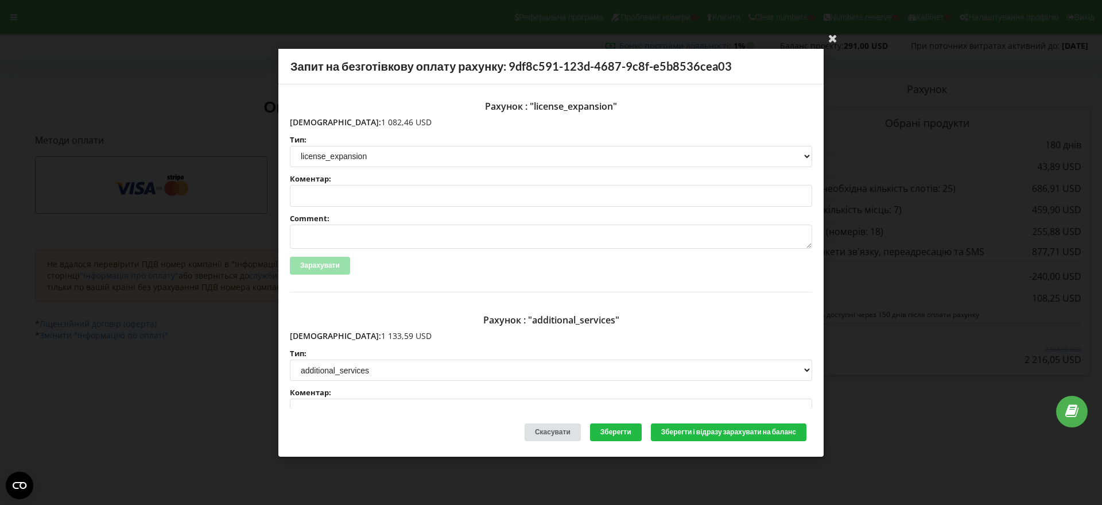
copy p "1 133,59 USD"
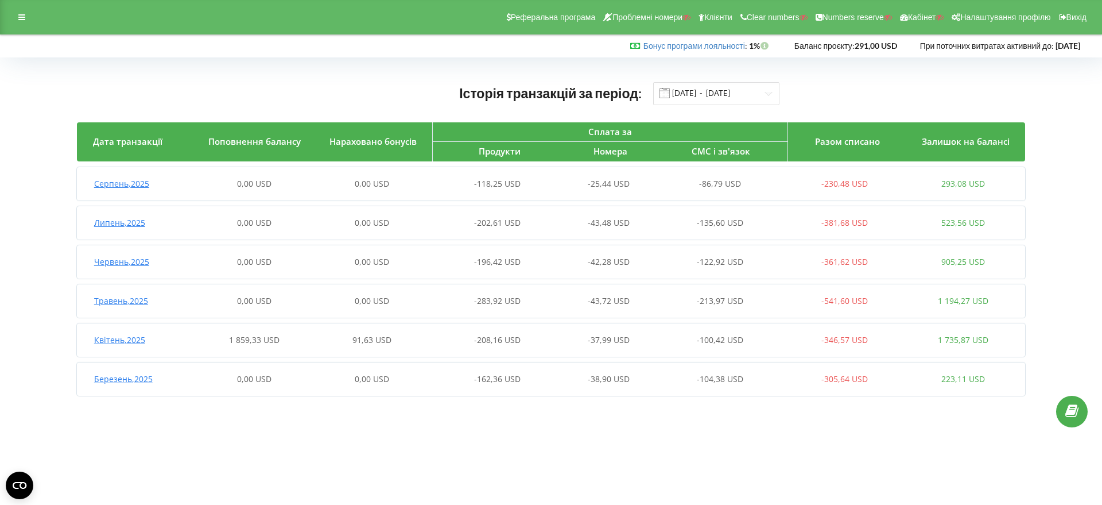
click at [133, 336] on span "Квітень , 2025" at bounding box center [119, 339] width 51 height 11
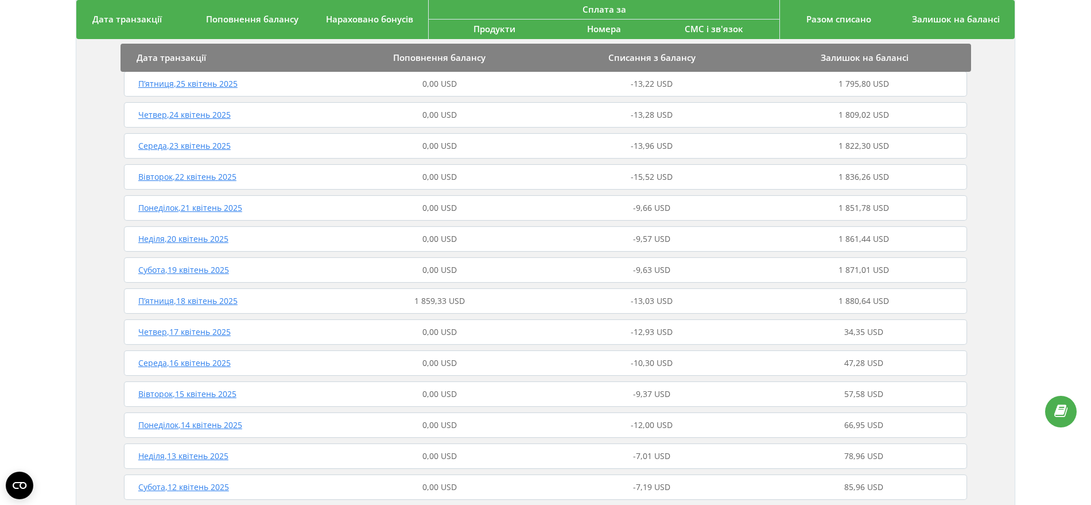
scroll to position [574, 0]
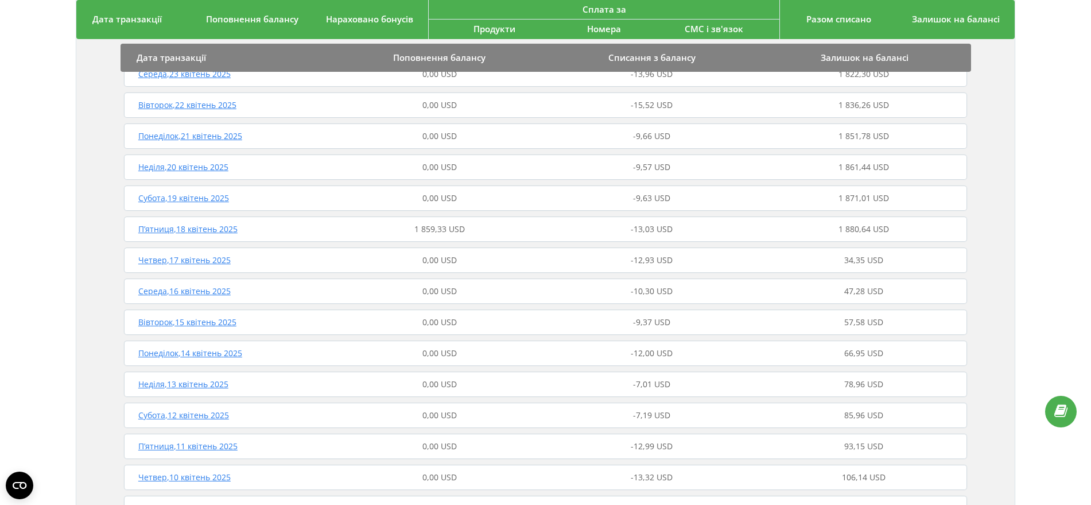
click at [231, 230] on span "П’ятниця , 18 квітень 2025" at bounding box center [187, 228] width 99 height 11
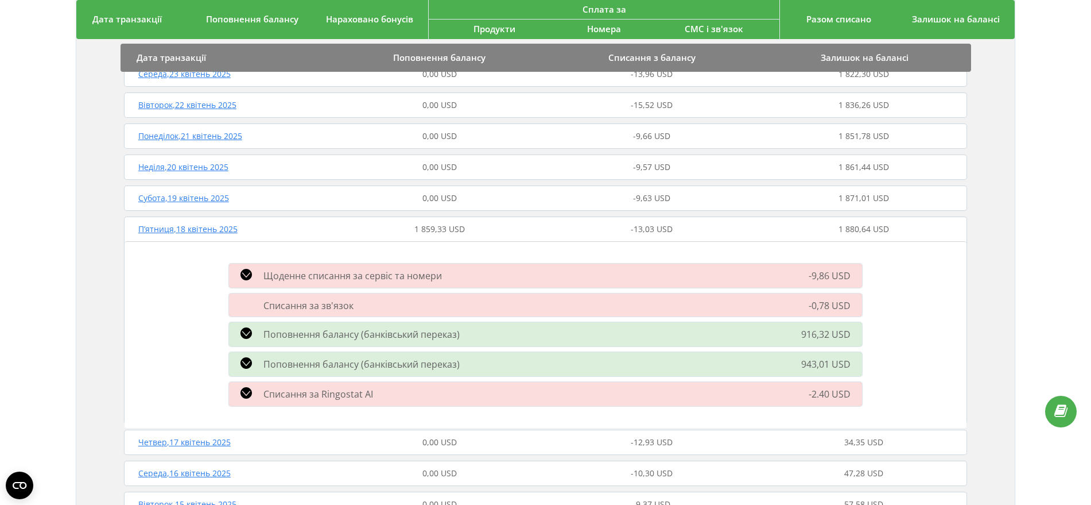
click at [249, 332] on icon at bounding box center [245, 332] width 11 height 11
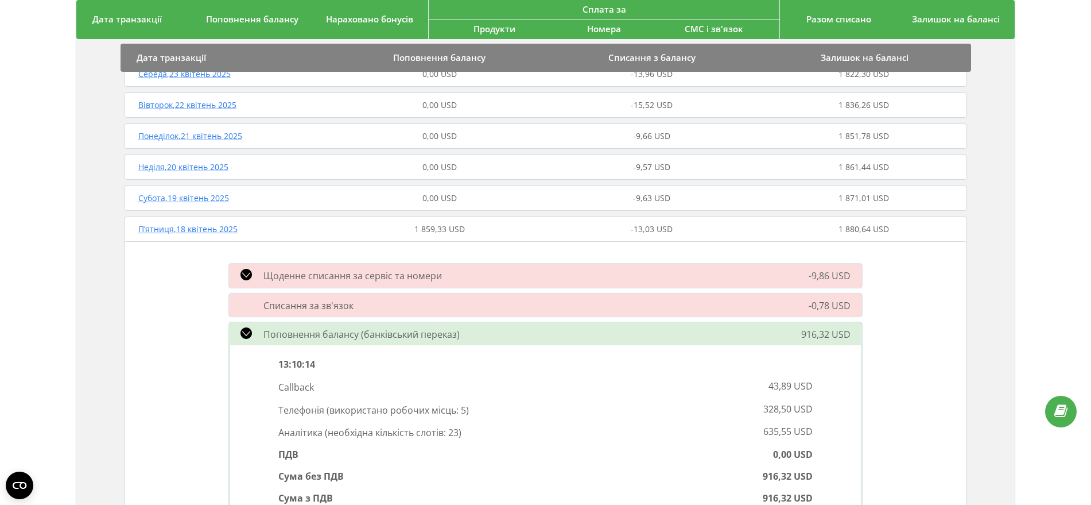
scroll to position [646, 0]
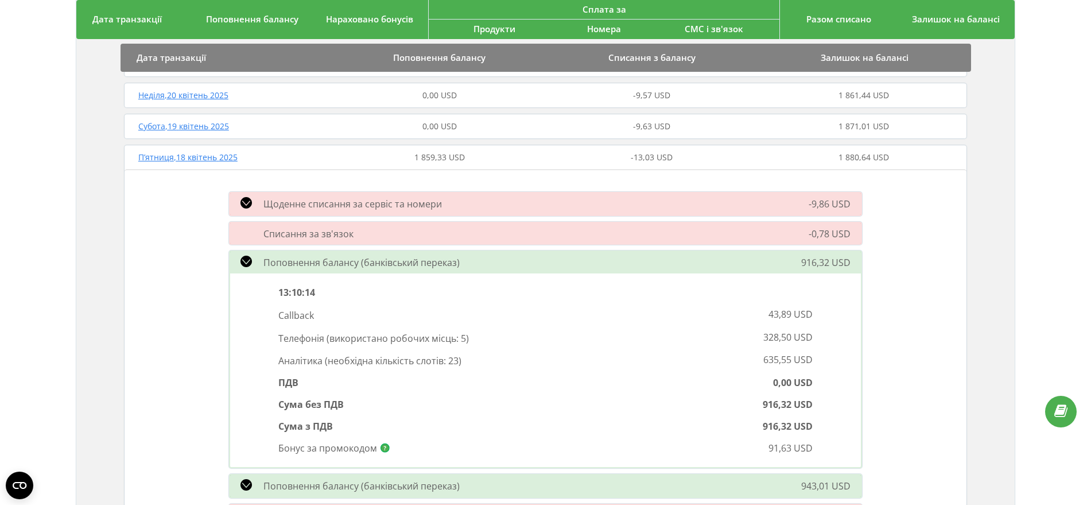
click at [249, 200] on icon at bounding box center [245, 202] width 11 height 11
